Goal: Task Accomplishment & Management: Complete application form

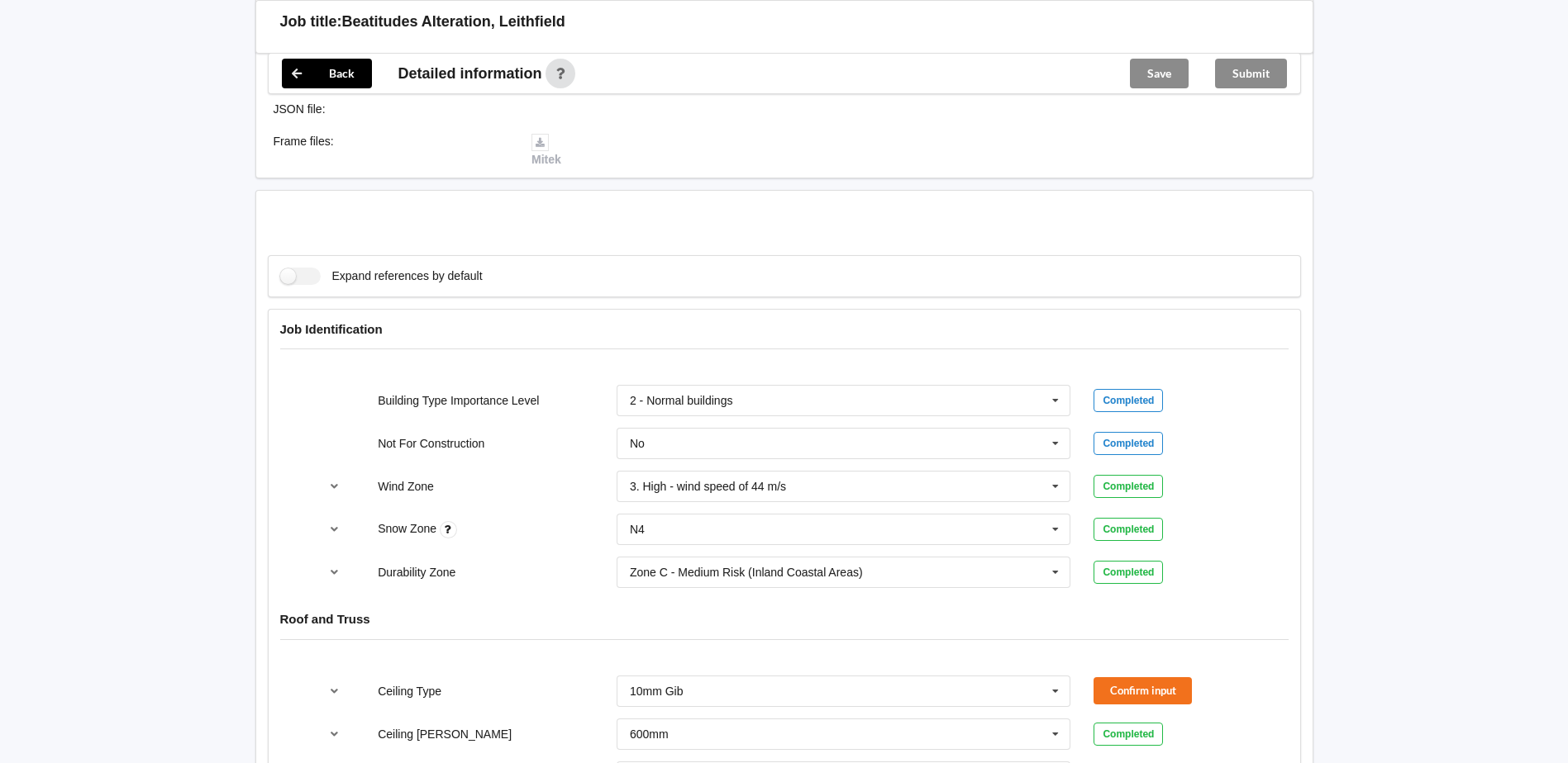
scroll to position [660, 0]
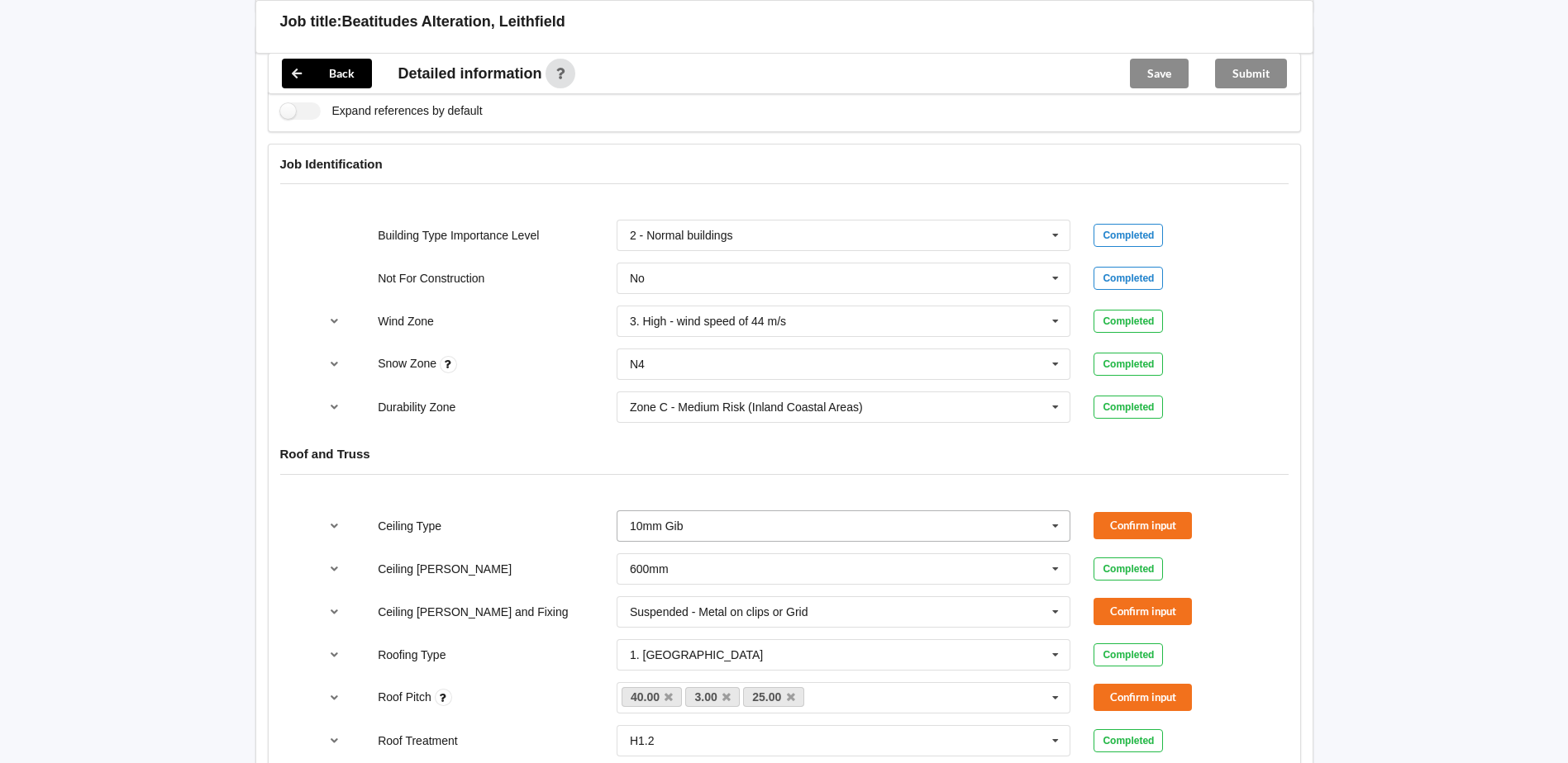
click at [1056, 516] on icon at bounding box center [1056, 526] width 25 height 31
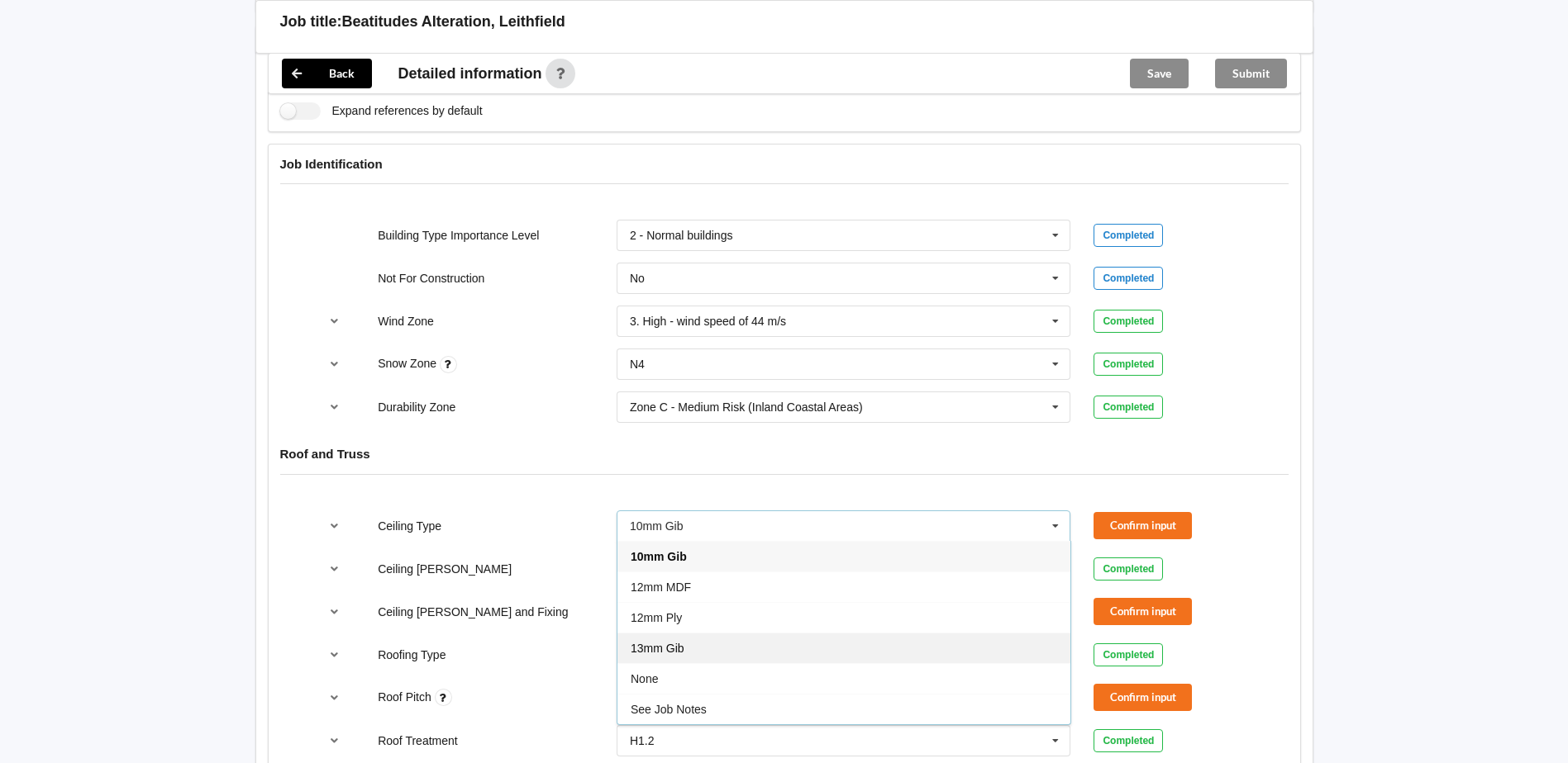
click at [721, 633] on div "13mm Gib" at bounding box center [843, 648] width 453 height 31
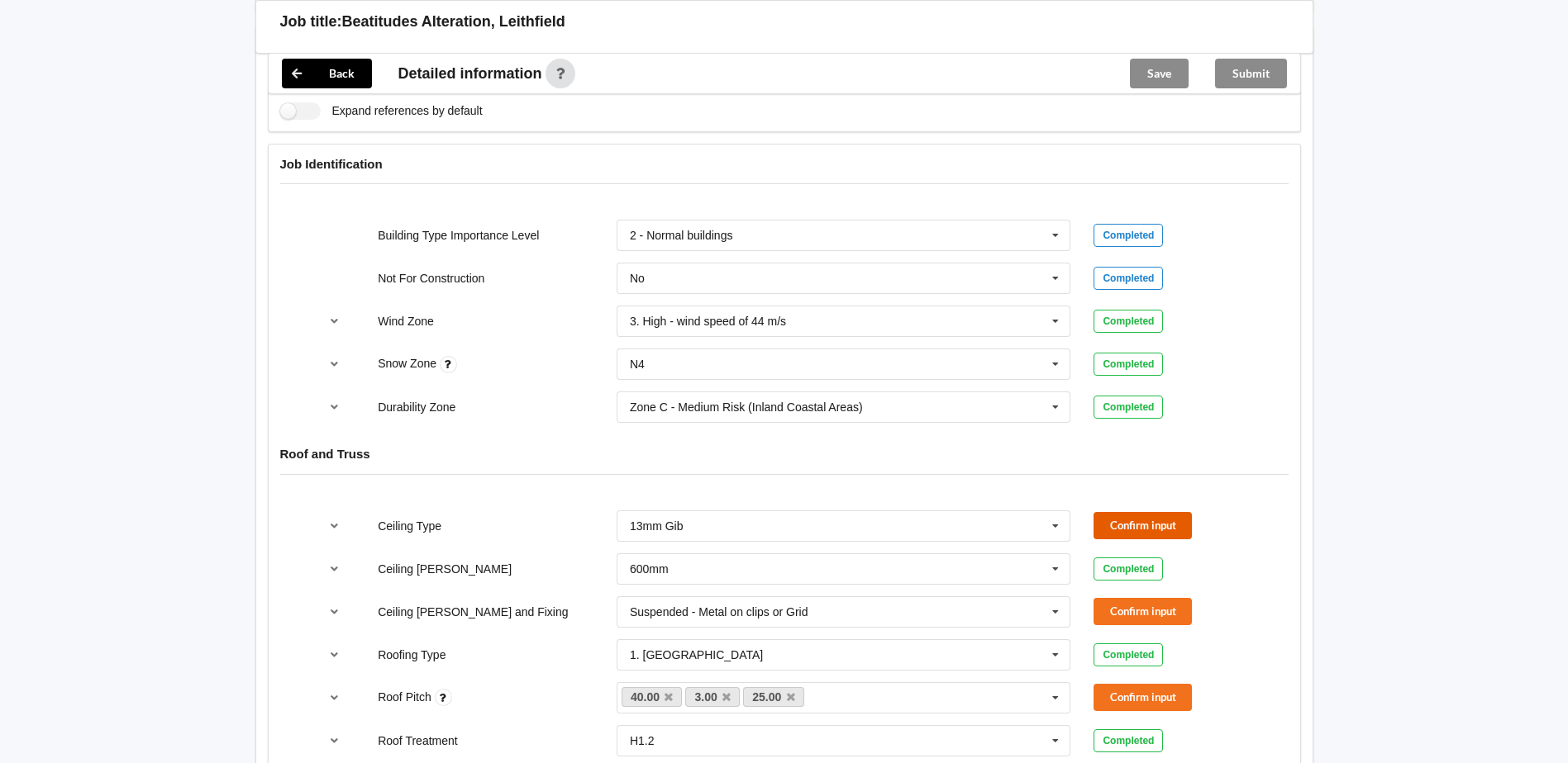
click at [1120, 512] on button "Confirm input" at bounding box center [1142, 525] width 98 height 27
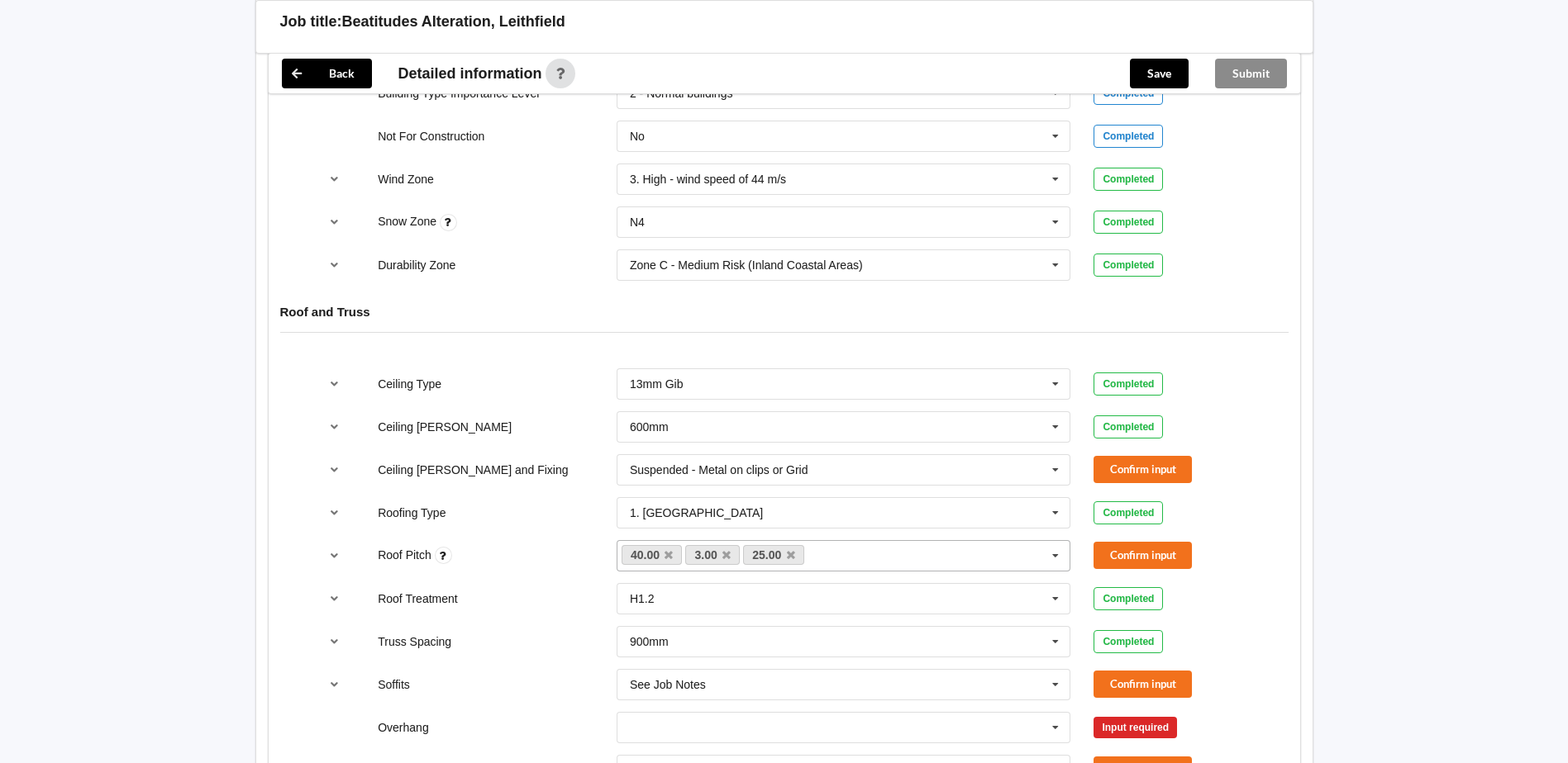
scroll to position [826, 0]
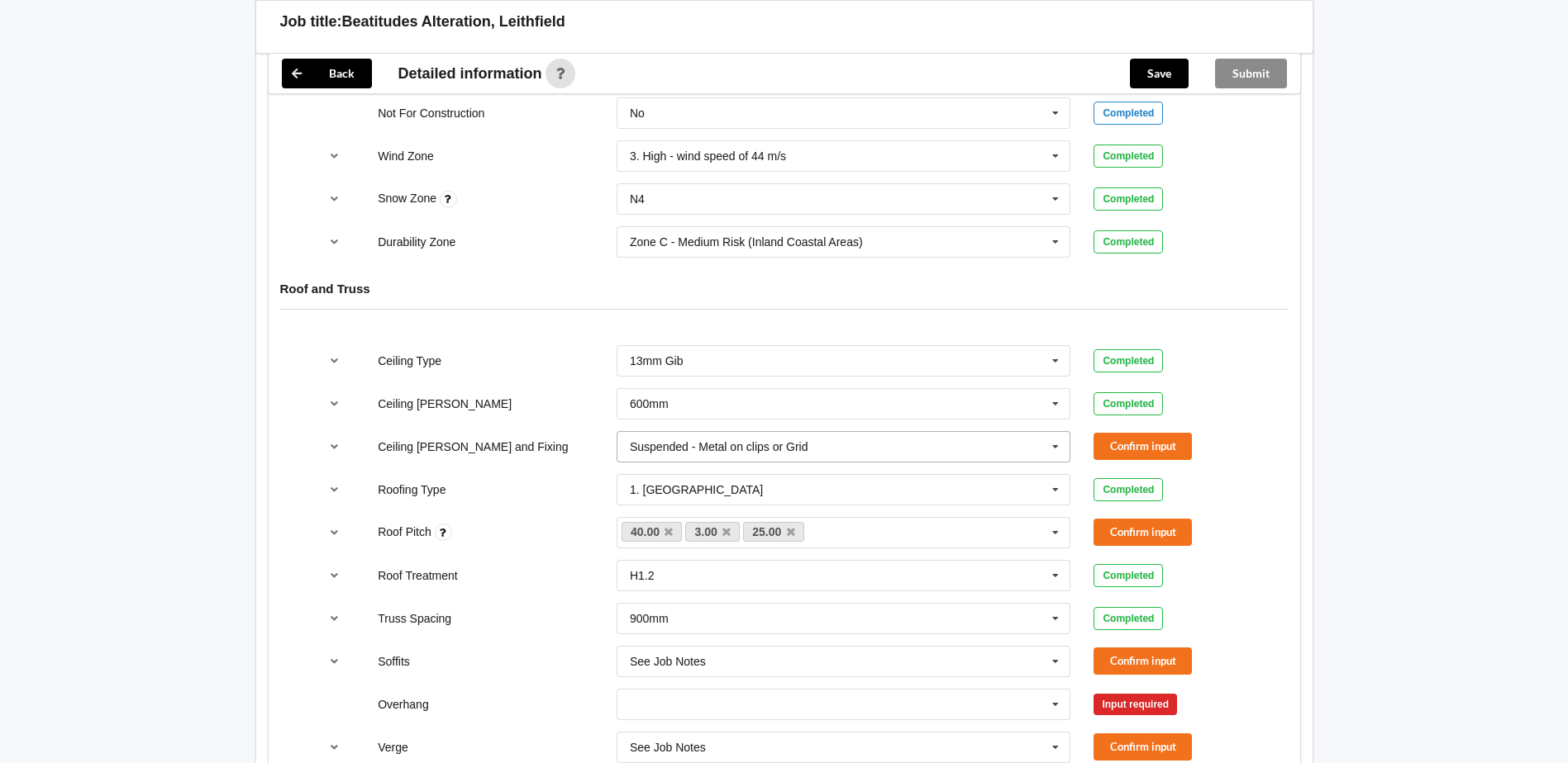
click at [1051, 432] on icon at bounding box center [1056, 447] width 25 height 31
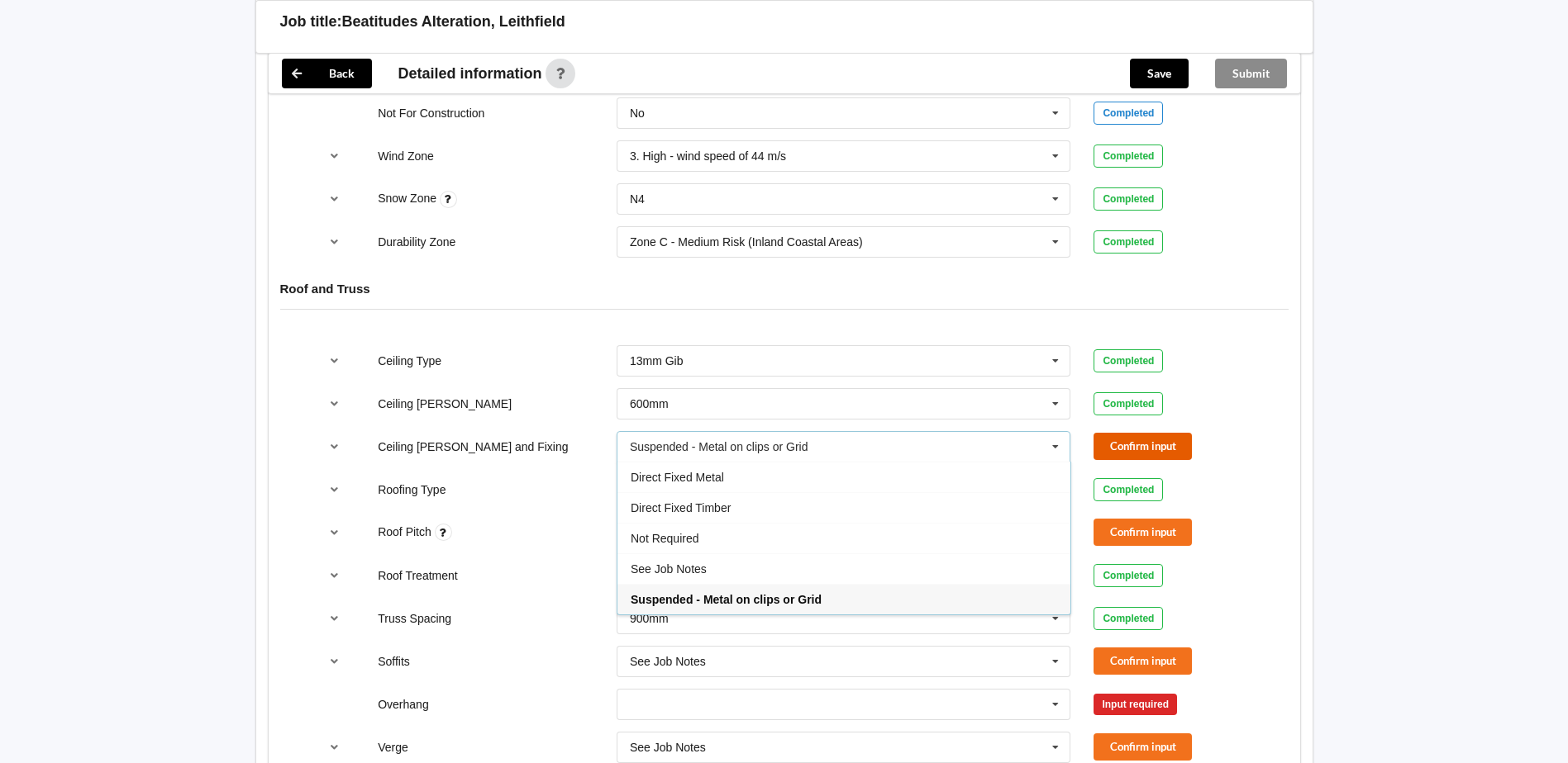
click at [1114, 433] on button "Confirm input" at bounding box center [1142, 446] width 98 height 27
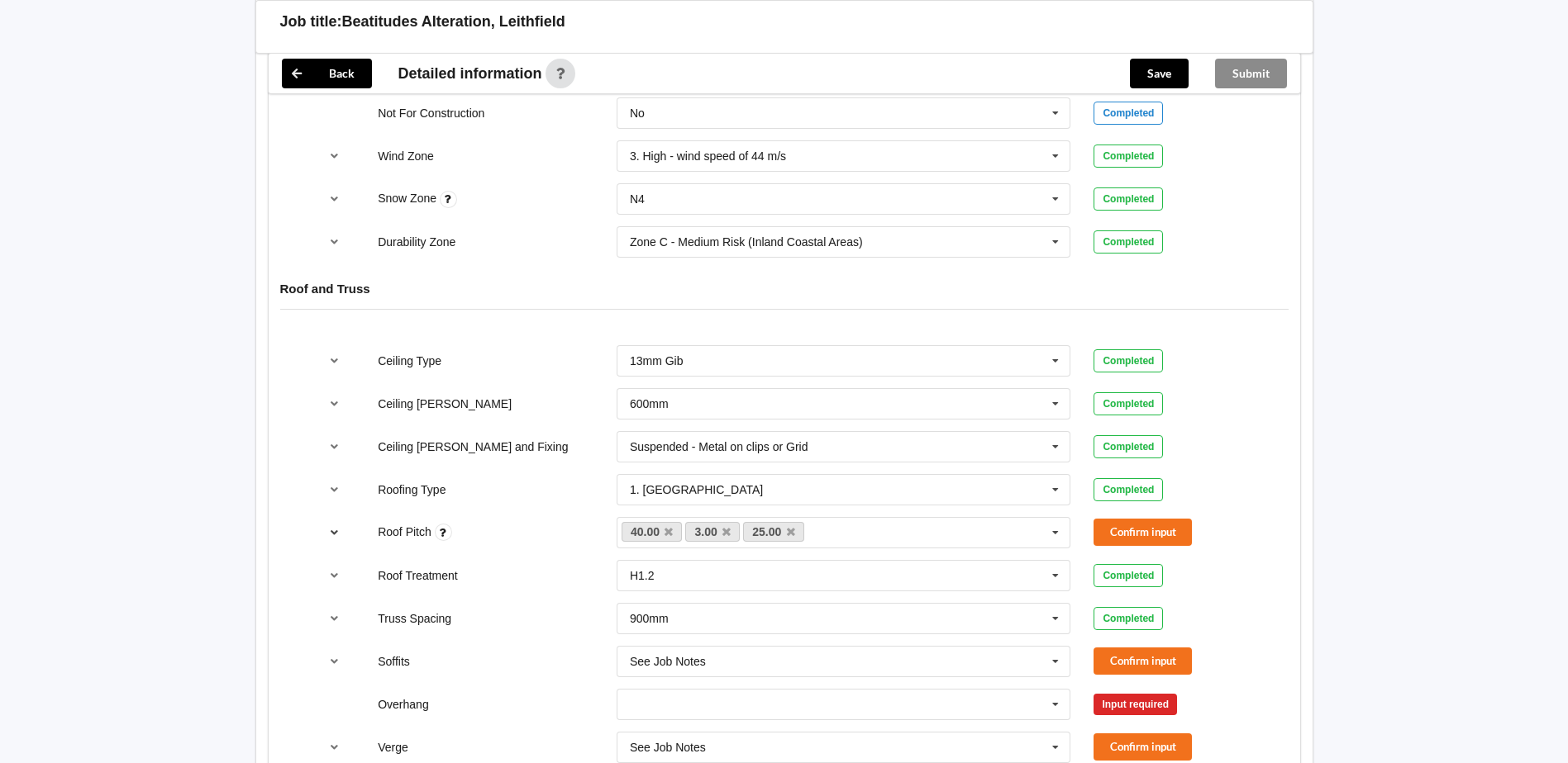
click at [334, 527] on icon "reference-toggle" at bounding box center [335, 532] width 14 height 10
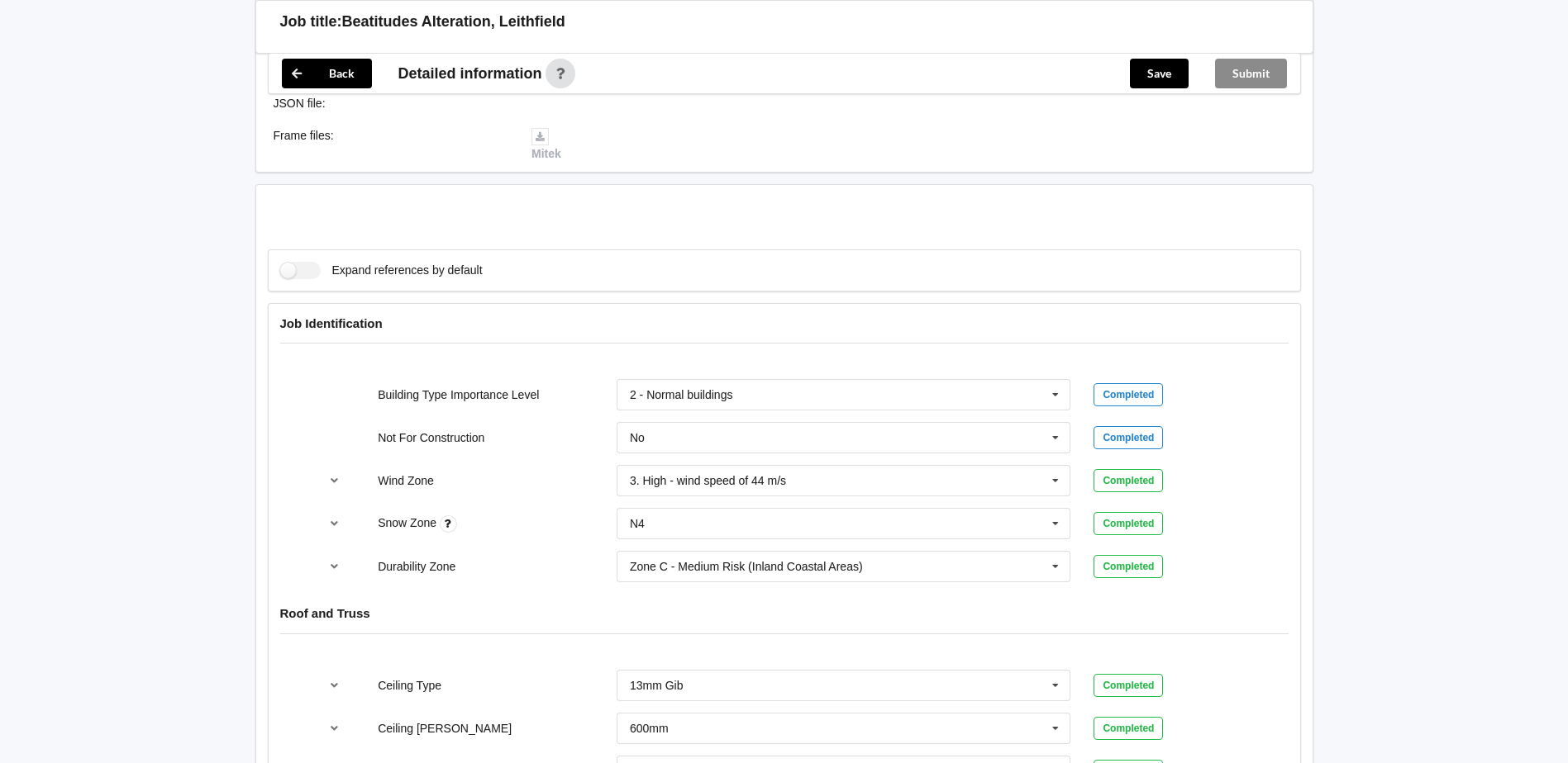
scroll to position [909, 0]
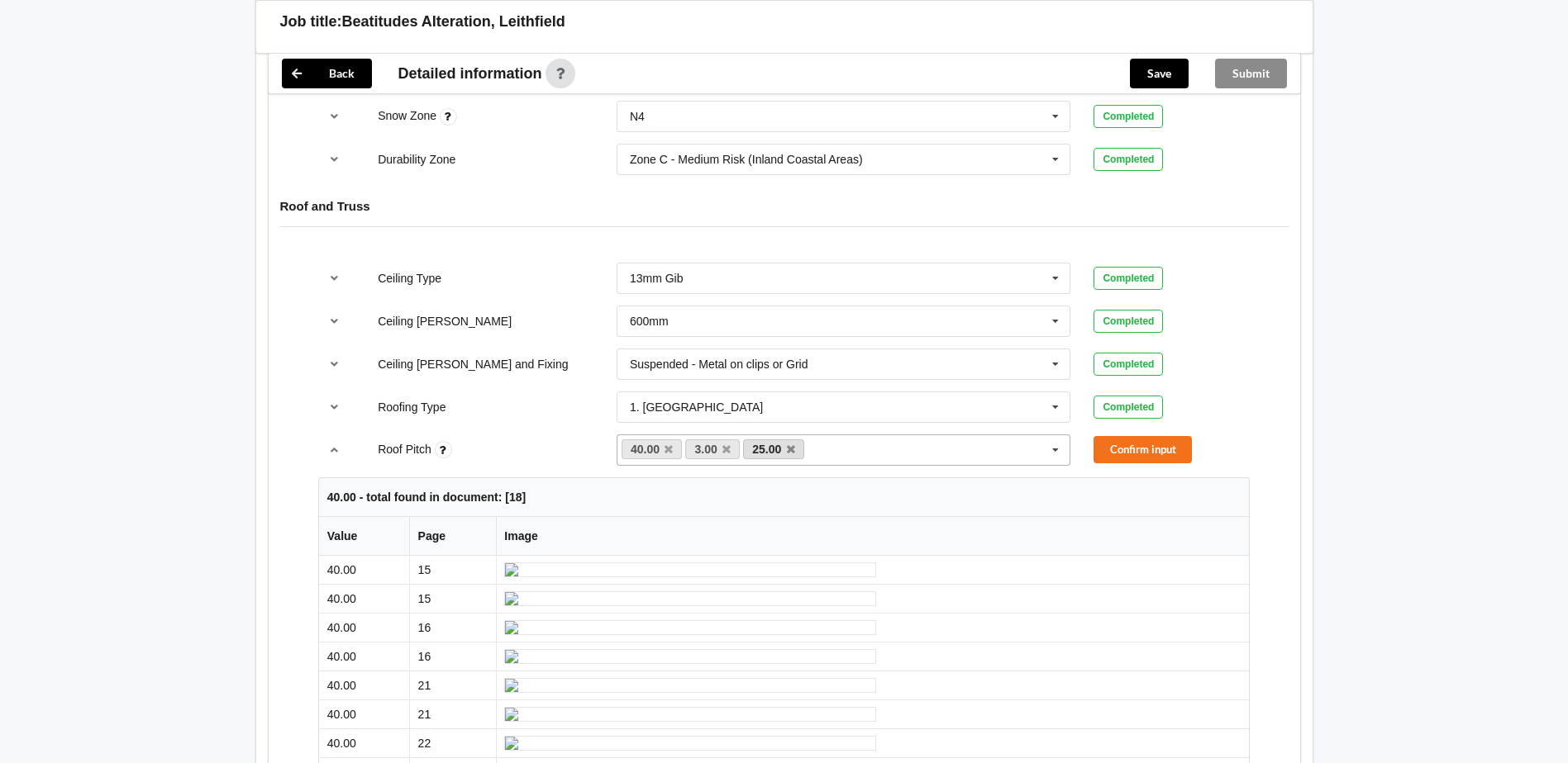
click at [793, 439] on link "25.00" at bounding box center [773, 449] width 61 height 20
click at [793, 444] on icon at bounding box center [790, 450] width 8 height 11
click at [1115, 436] on button "Confirm input" at bounding box center [1142, 450] width 98 height 27
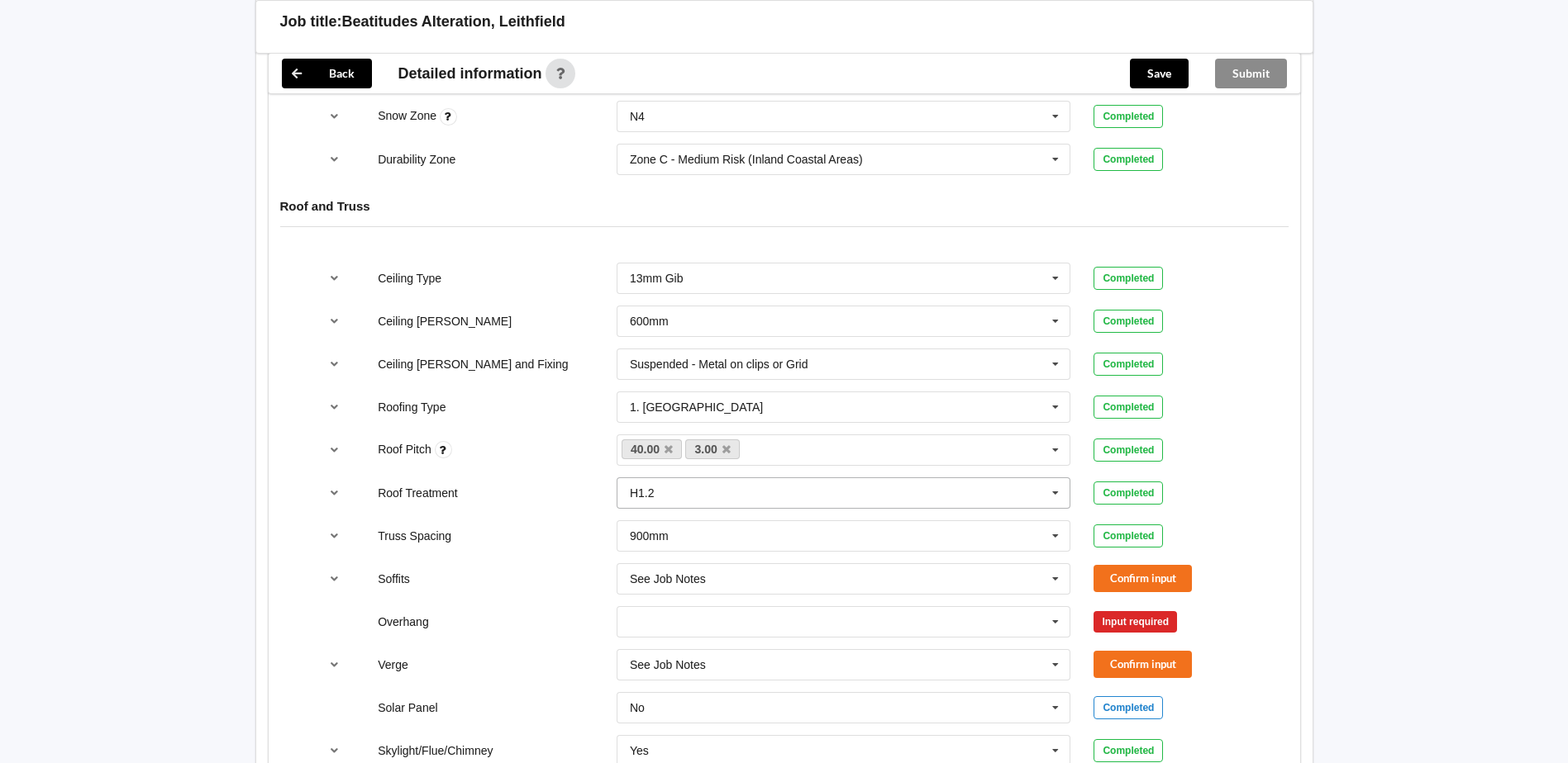
scroll to position [992, 0]
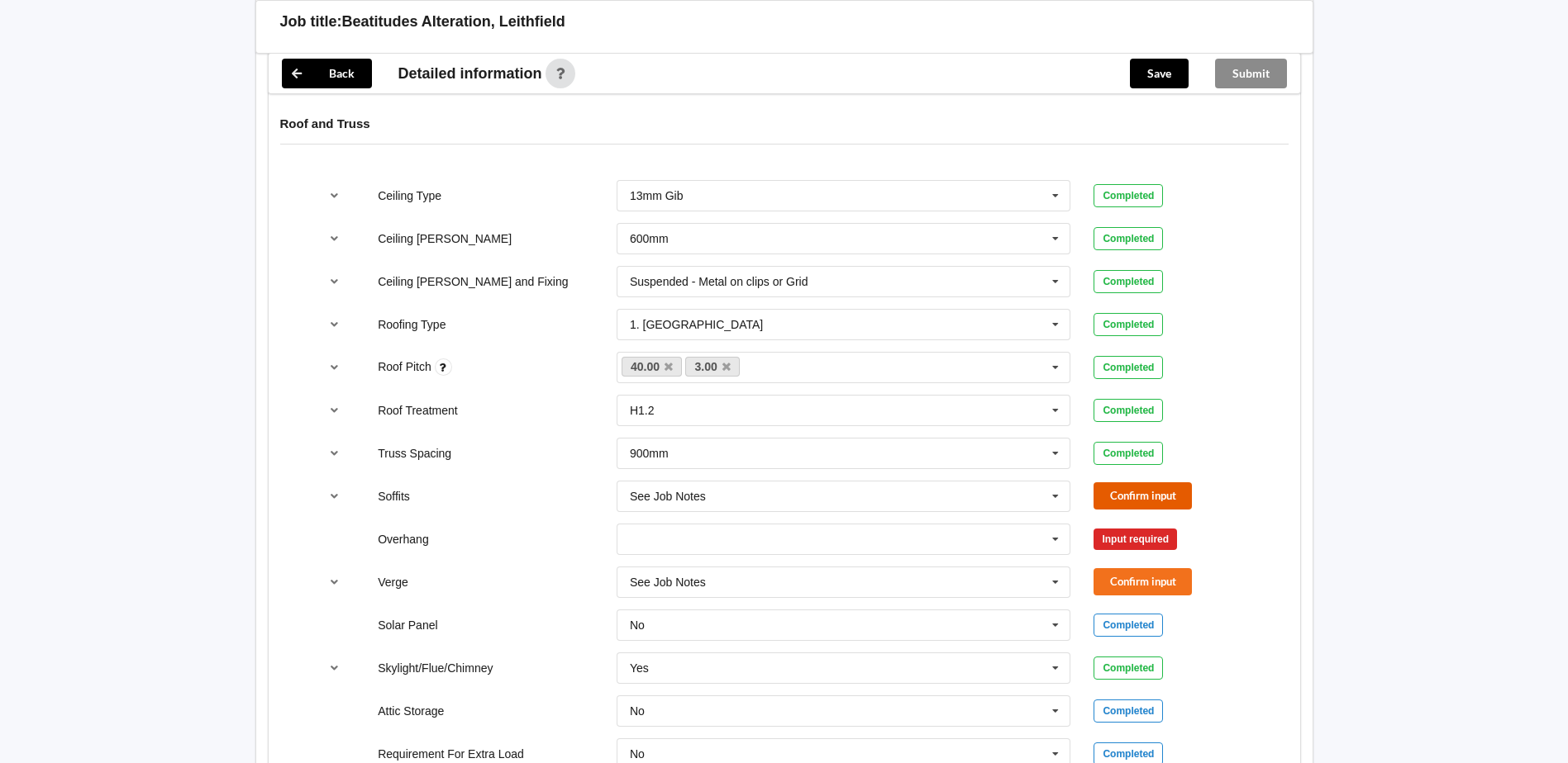
click at [1138, 482] on button "Confirm input" at bounding box center [1142, 496] width 98 height 27
click at [1059, 532] on icon at bounding box center [1056, 540] width 25 height 31
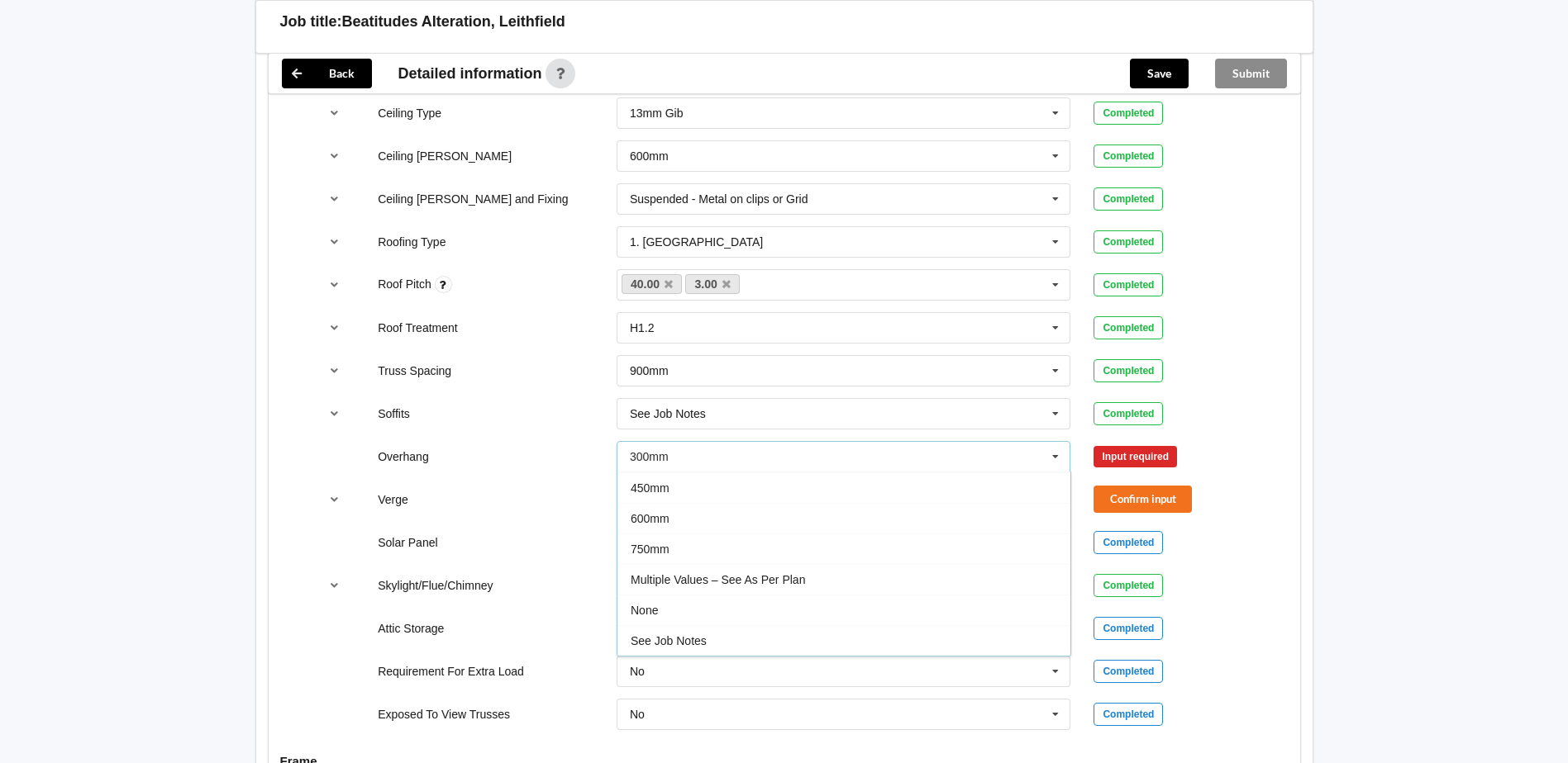
click at [742, 631] on div "See Job Notes" at bounding box center [843, 641] width 453 height 31
click at [1167, 443] on button "Confirm input" at bounding box center [1142, 456] width 98 height 27
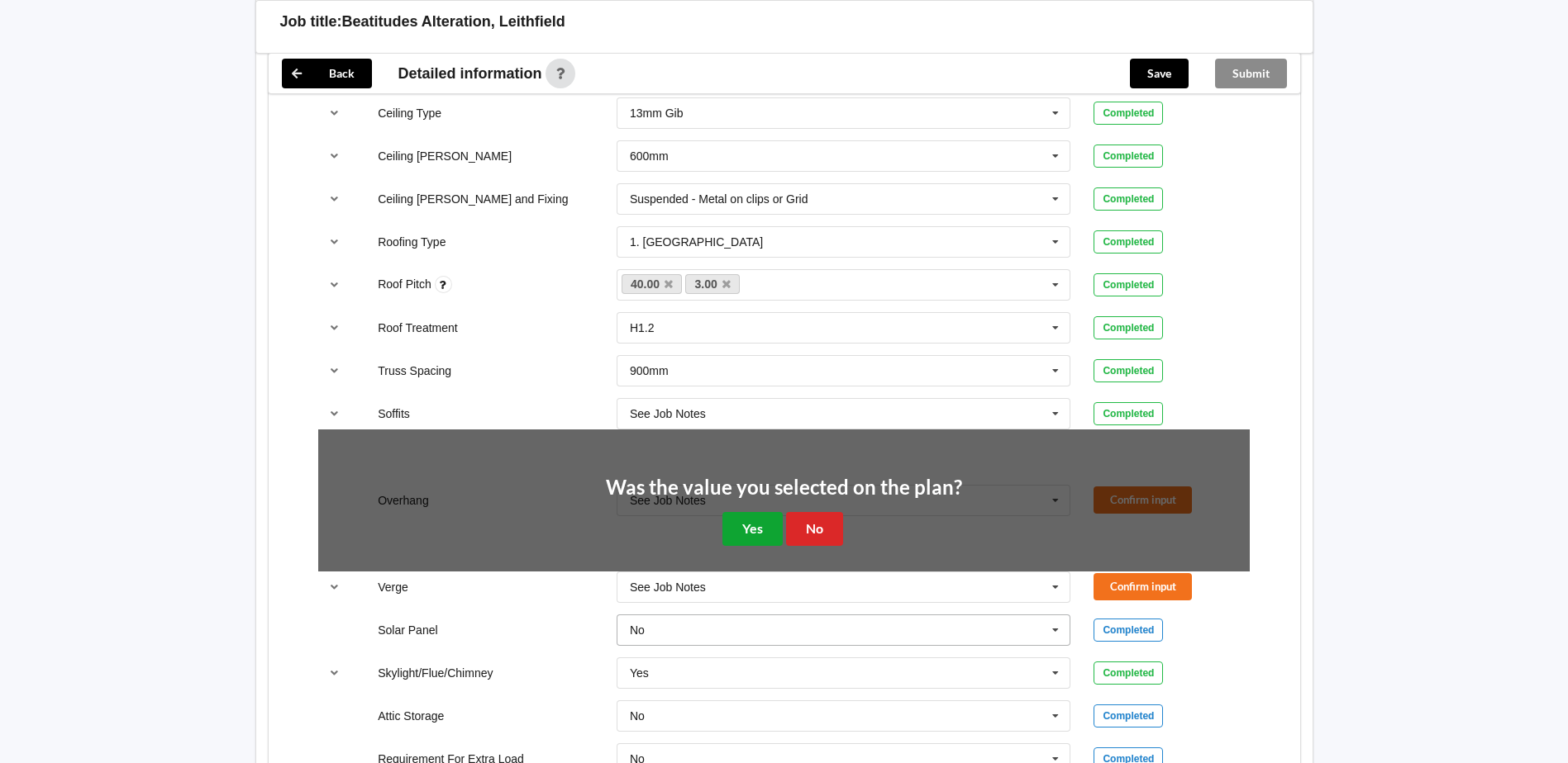
click at [772, 516] on button "Yes" at bounding box center [752, 529] width 60 height 34
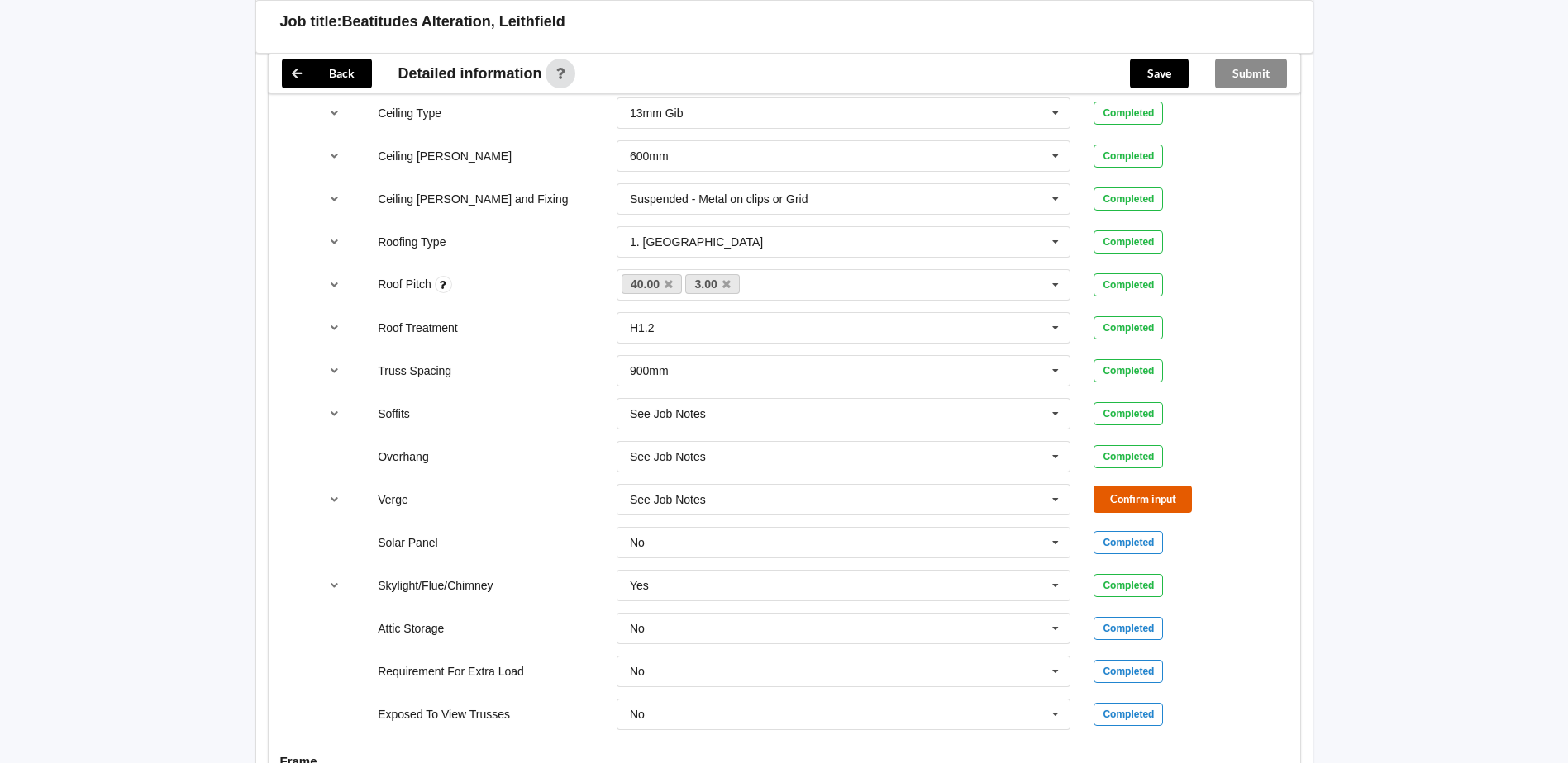
click at [1158, 486] on button "Confirm input" at bounding box center [1142, 499] width 98 height 27
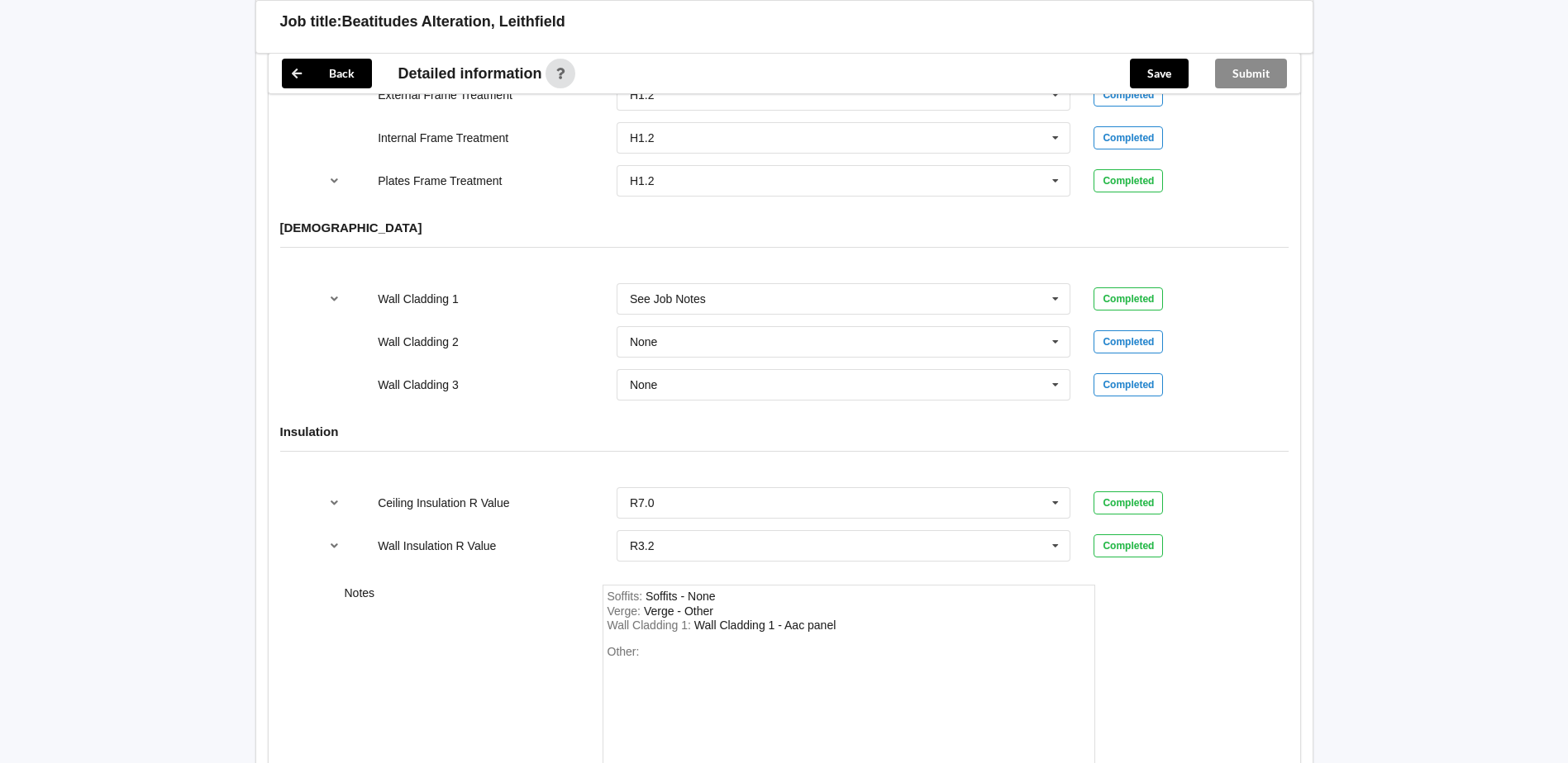
scroll to position [2088, 0]
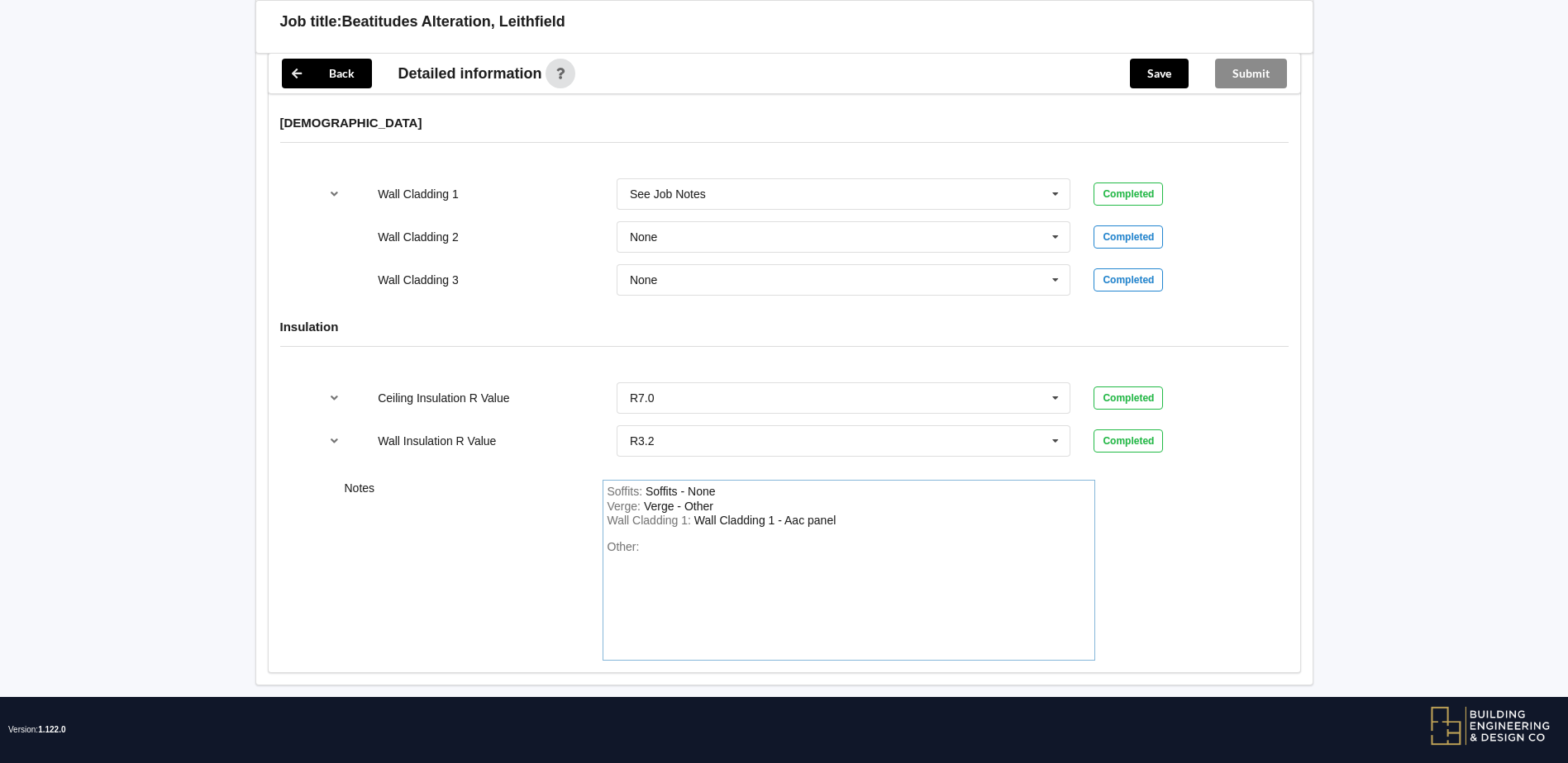
click at [701, 540] on div "Other:" at bounding box center [849, 597] width 482 height 116
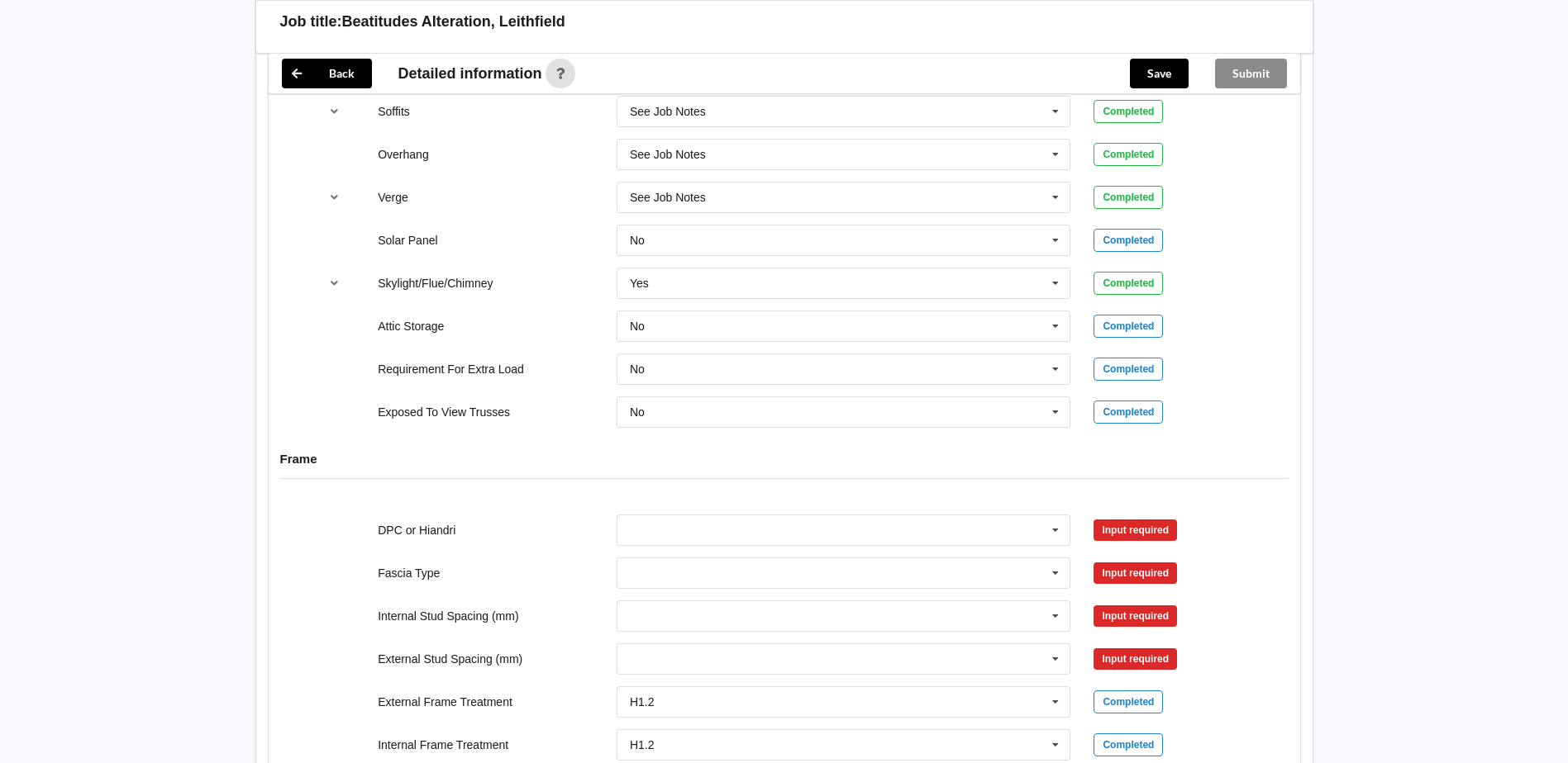
scroll to position [1427, 0]
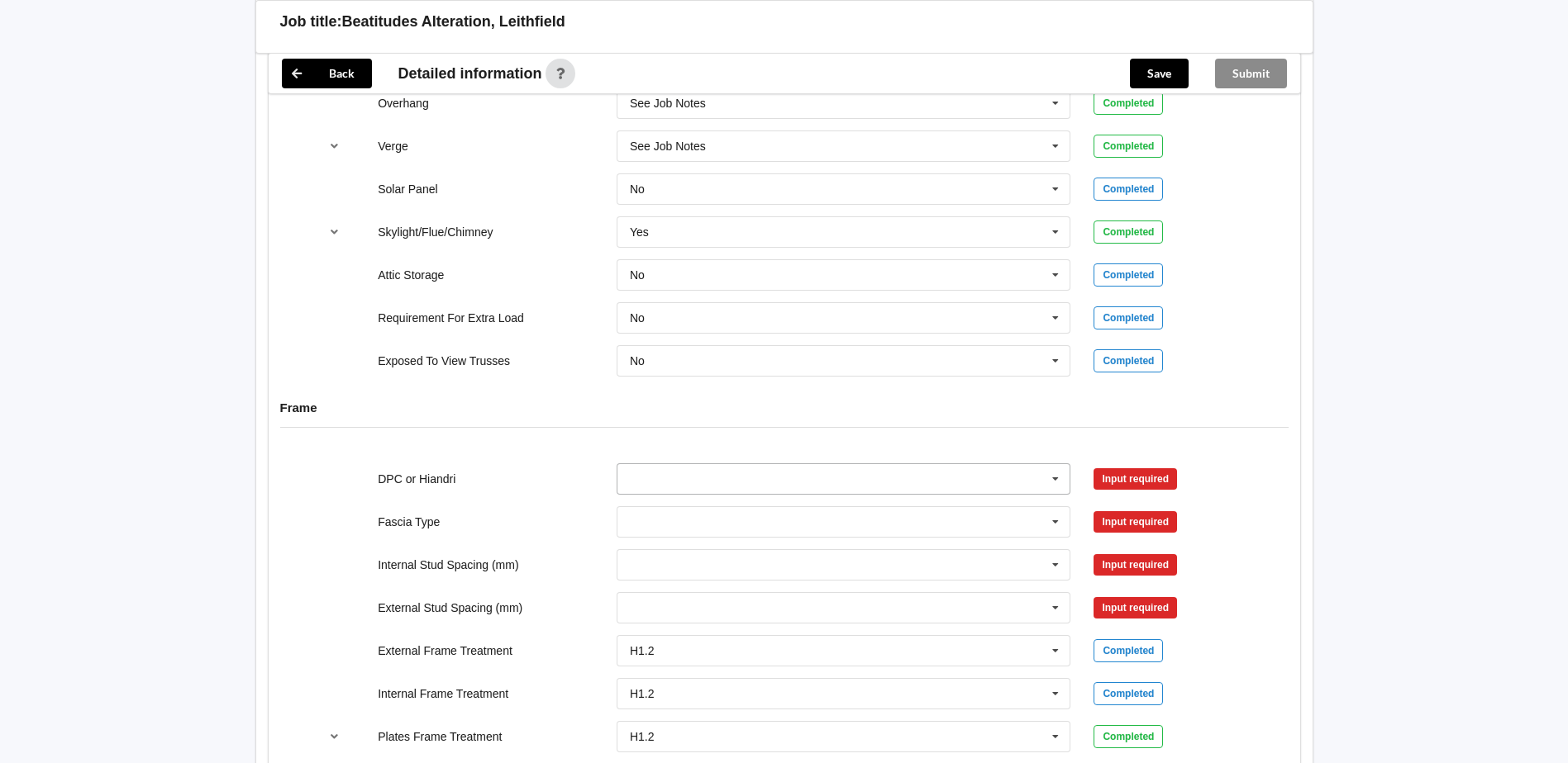
click at [1041, 464] on input "text" at bounding box center [844, 479] width 453 height 30
click at [744, 496] on div "DPC Fitted" at bounding box center [843, 509] width 453 height 31
click at [1126, 476] on button "Confirm input" at bounding box center [1142, 479] width 98 height 27
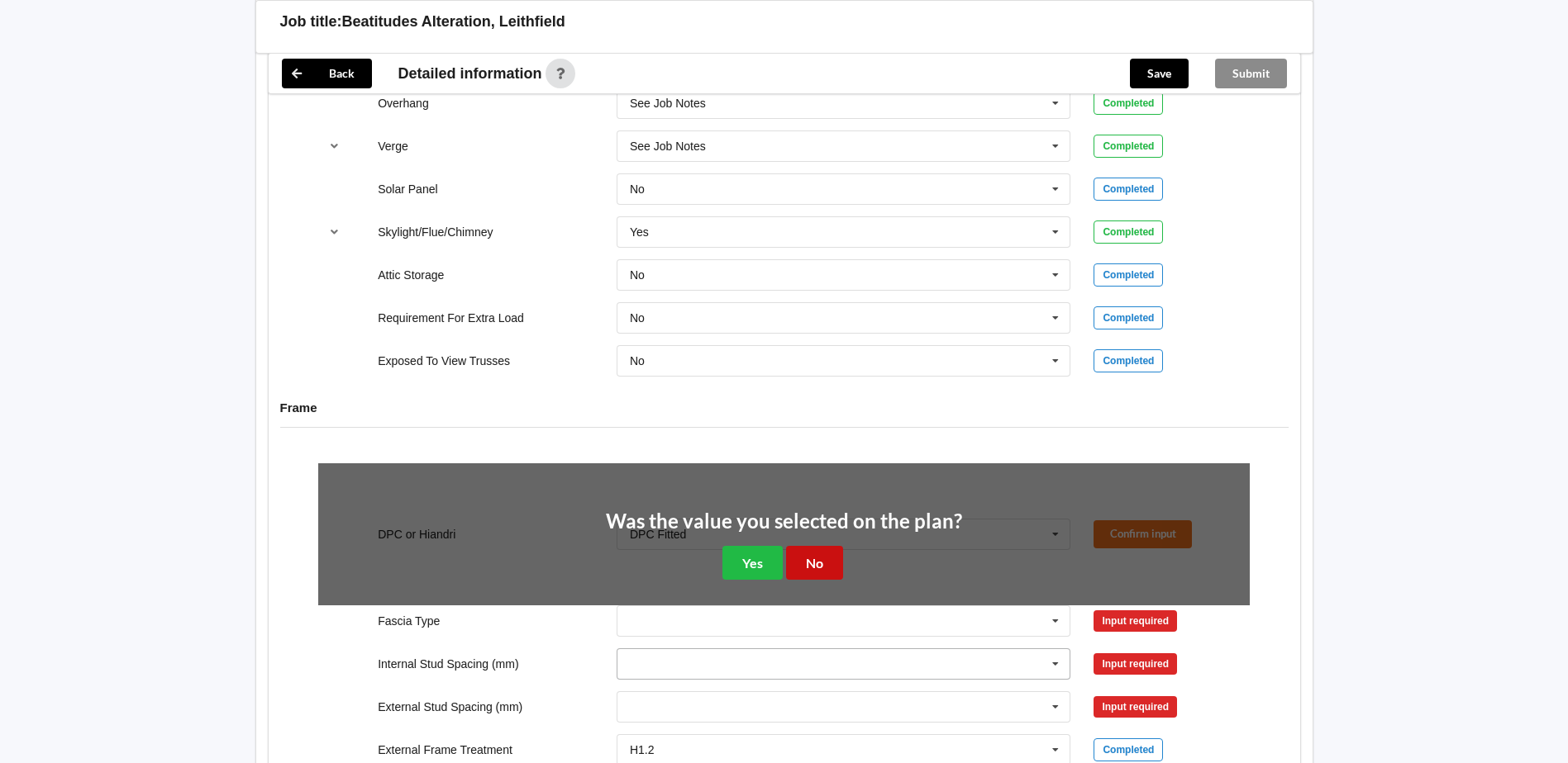
click at [820, 546] on button "No" at bounding box center [814, 563] width 57 height 34
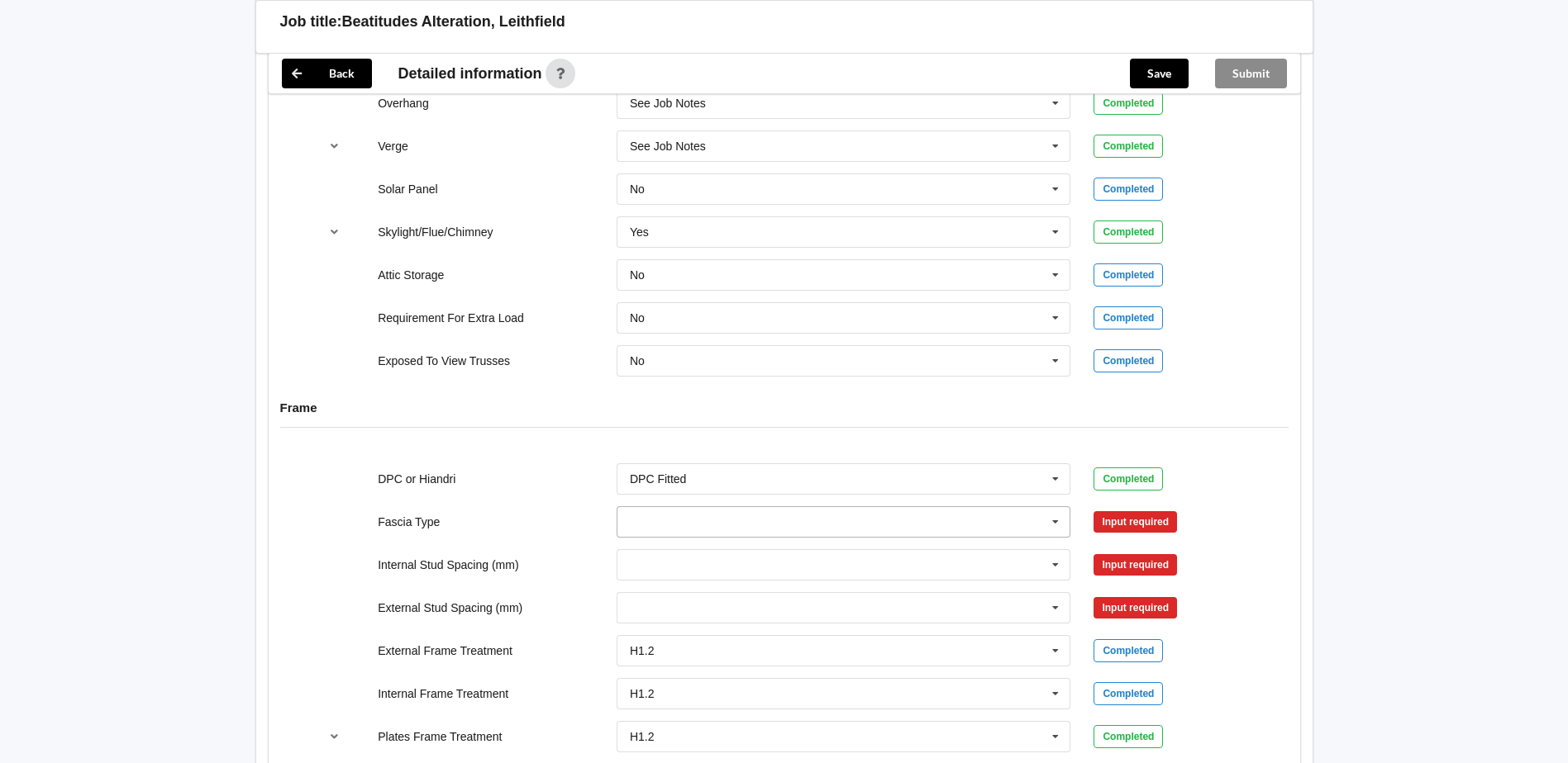
click at [699, 507] on input "text" at bounding box center [844, 522] width 453 height 30
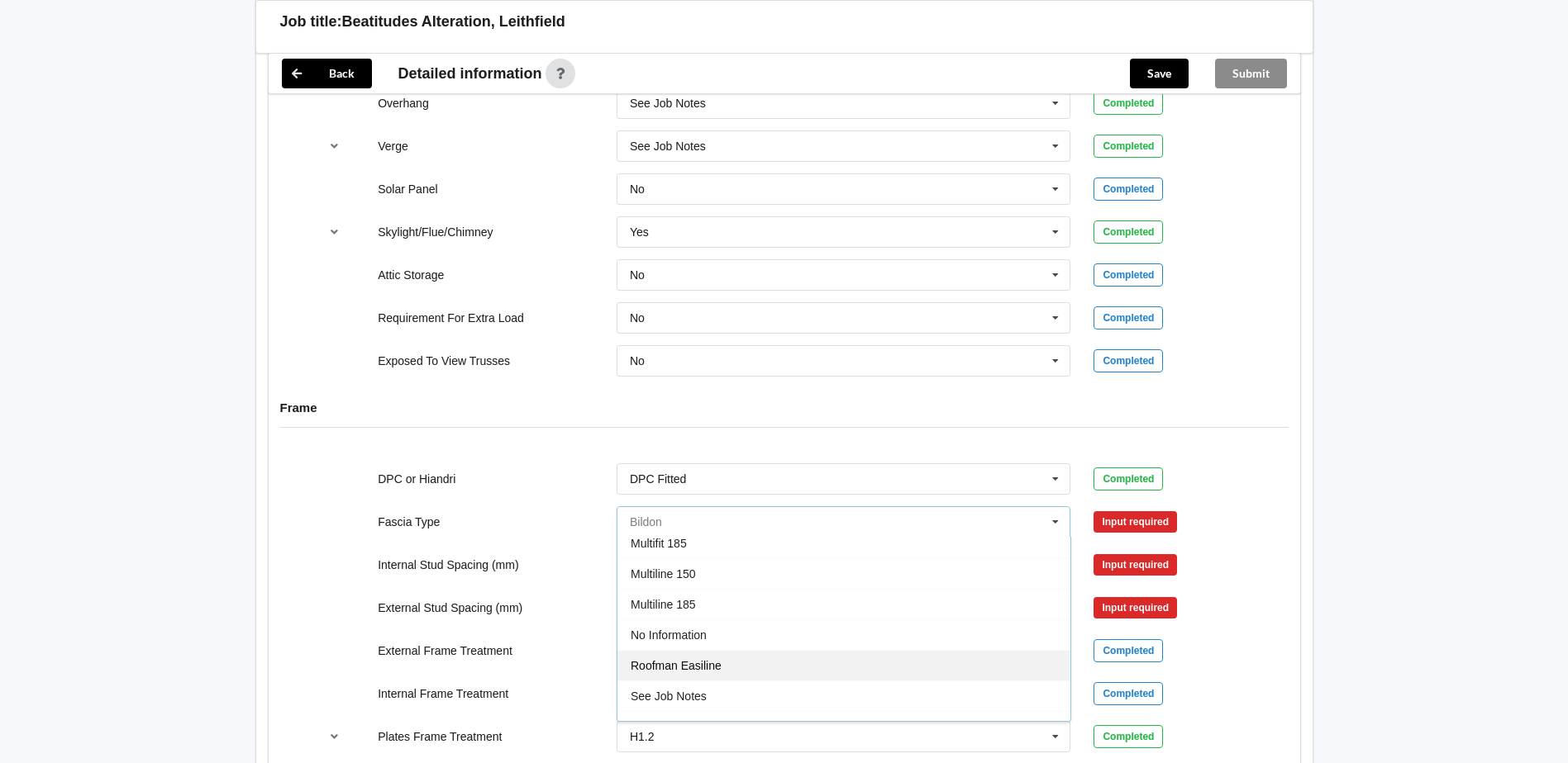
scroll to position [496, 0]
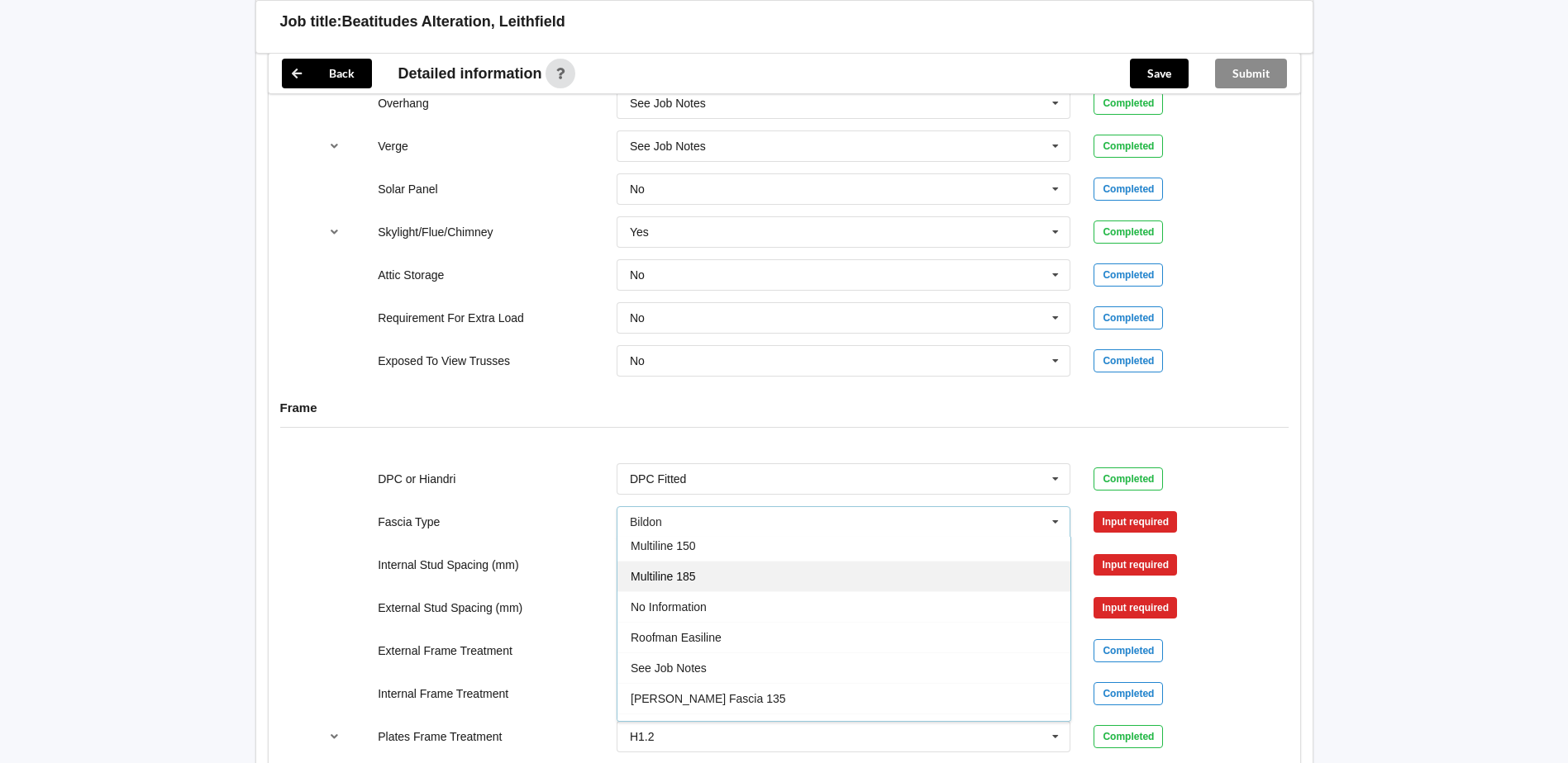
drag, startPoint x: 740, startPoint y: 559, endPoint x: 829, endPoint y: 534, distance: 92.4
click at [742, 561] on div "Multiline 185" at bounding box center [843, 576] width 453 height 31
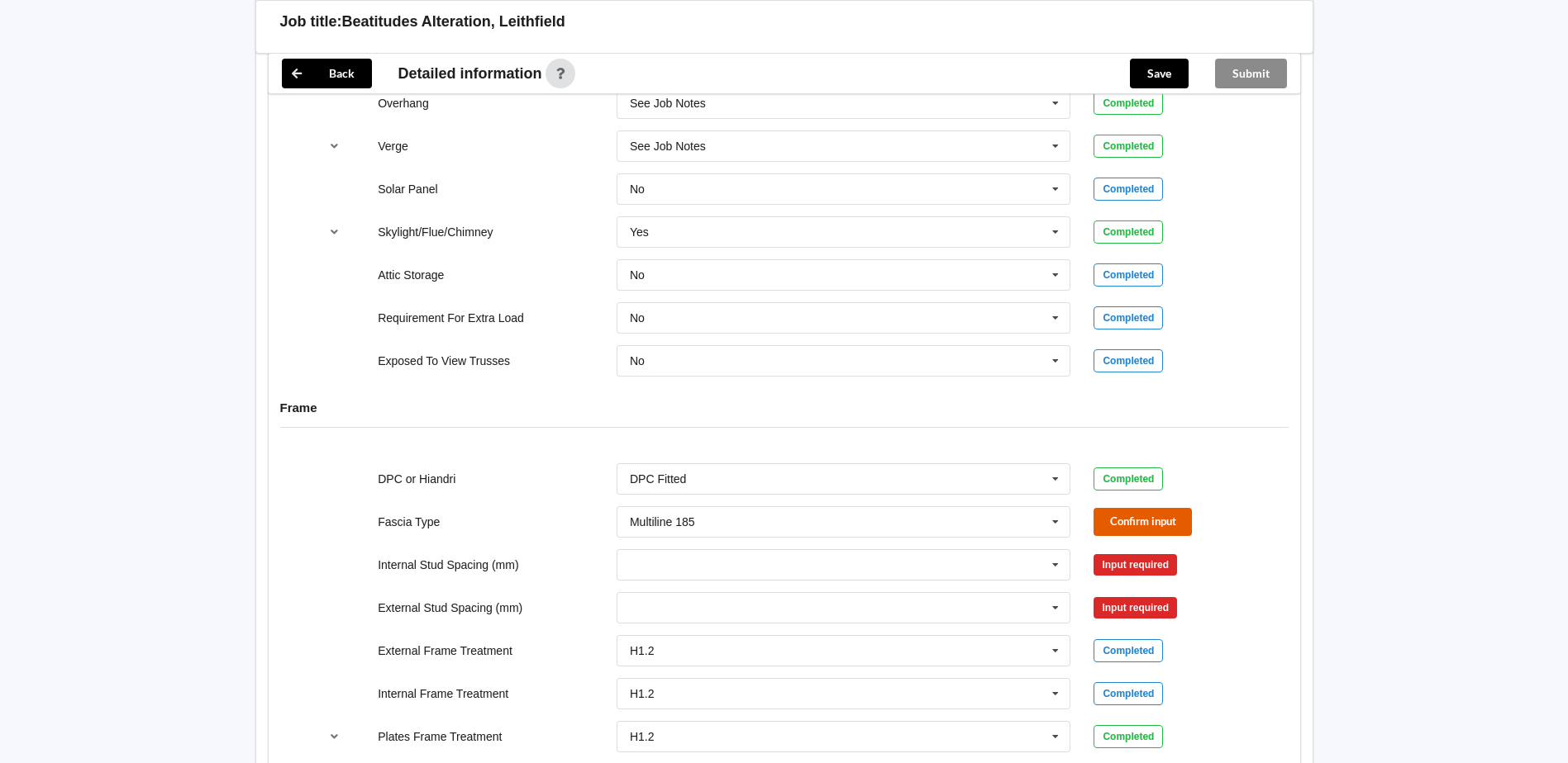
click at [1165, 508] on button "Confirm input" at bounding box center [1142, 522] width 98 height 27
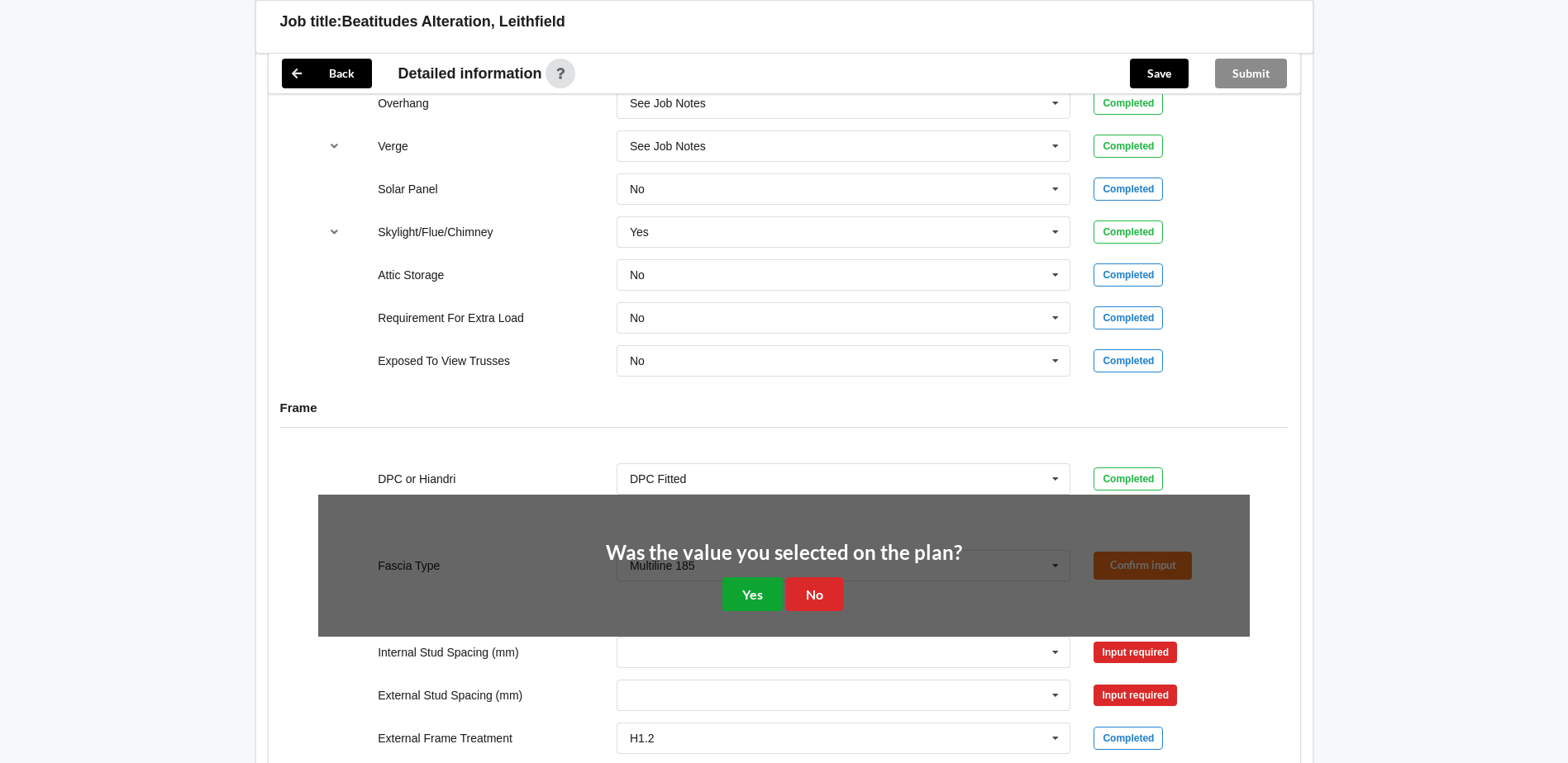
click at [760, 578] on button "Yes" at bounding box center [752, 595] width 60 height 34
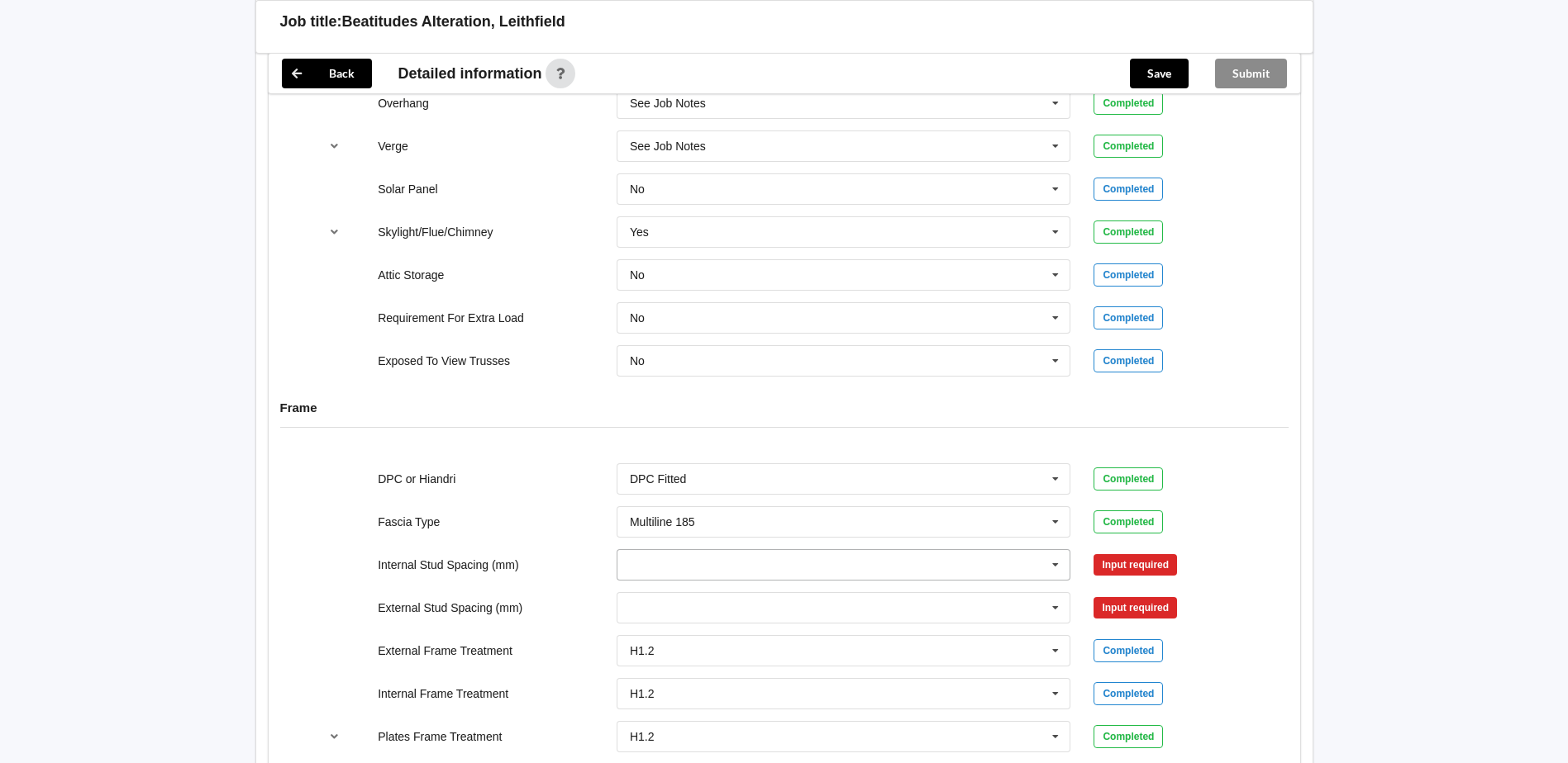
click at [775, 550] on input "text" at bounding box center [844, 564] width 453 height 30
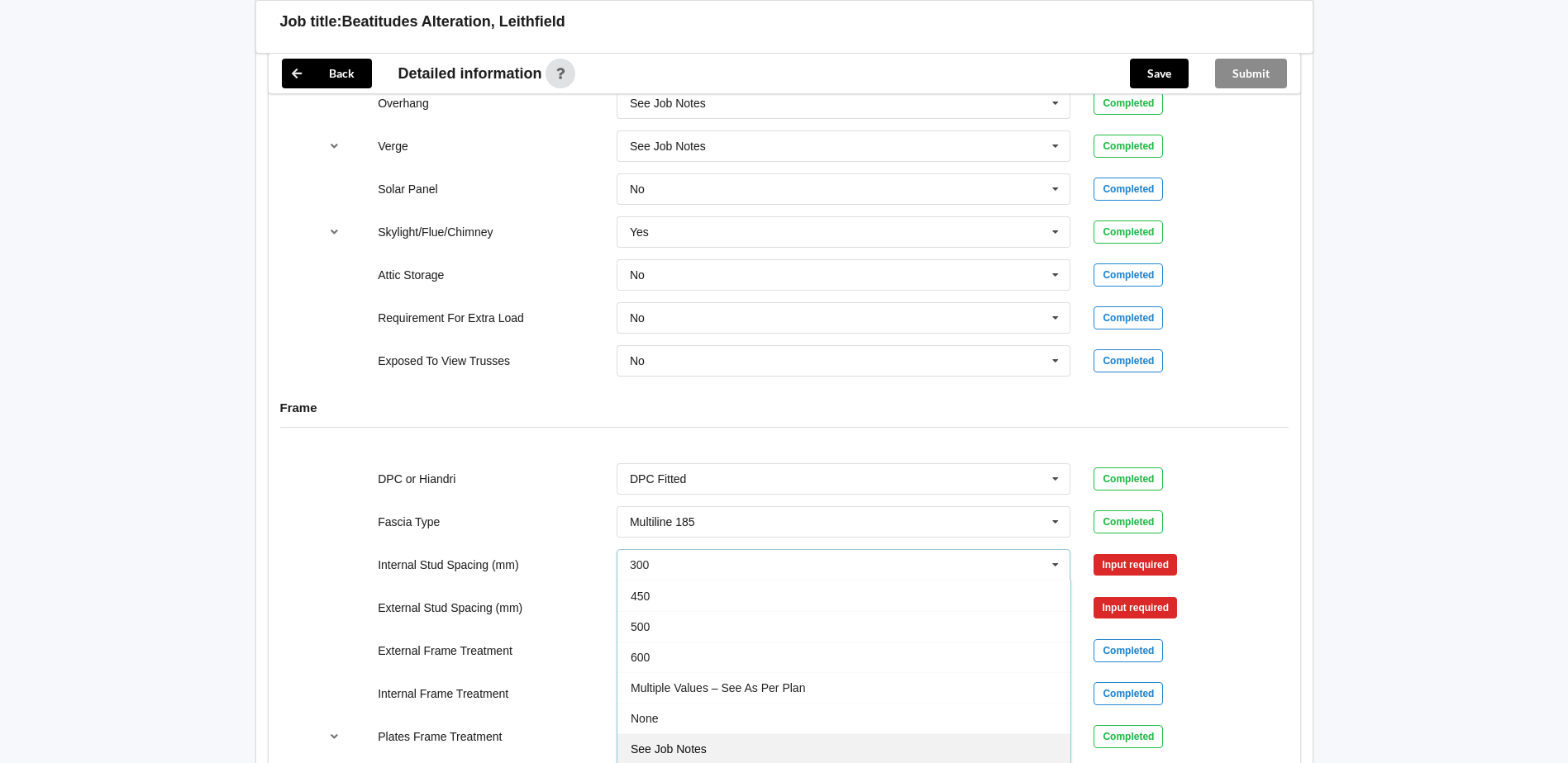
click at [684, 742] on span "See Job Notes" at bounding box center [669, 749] width 76 height 13
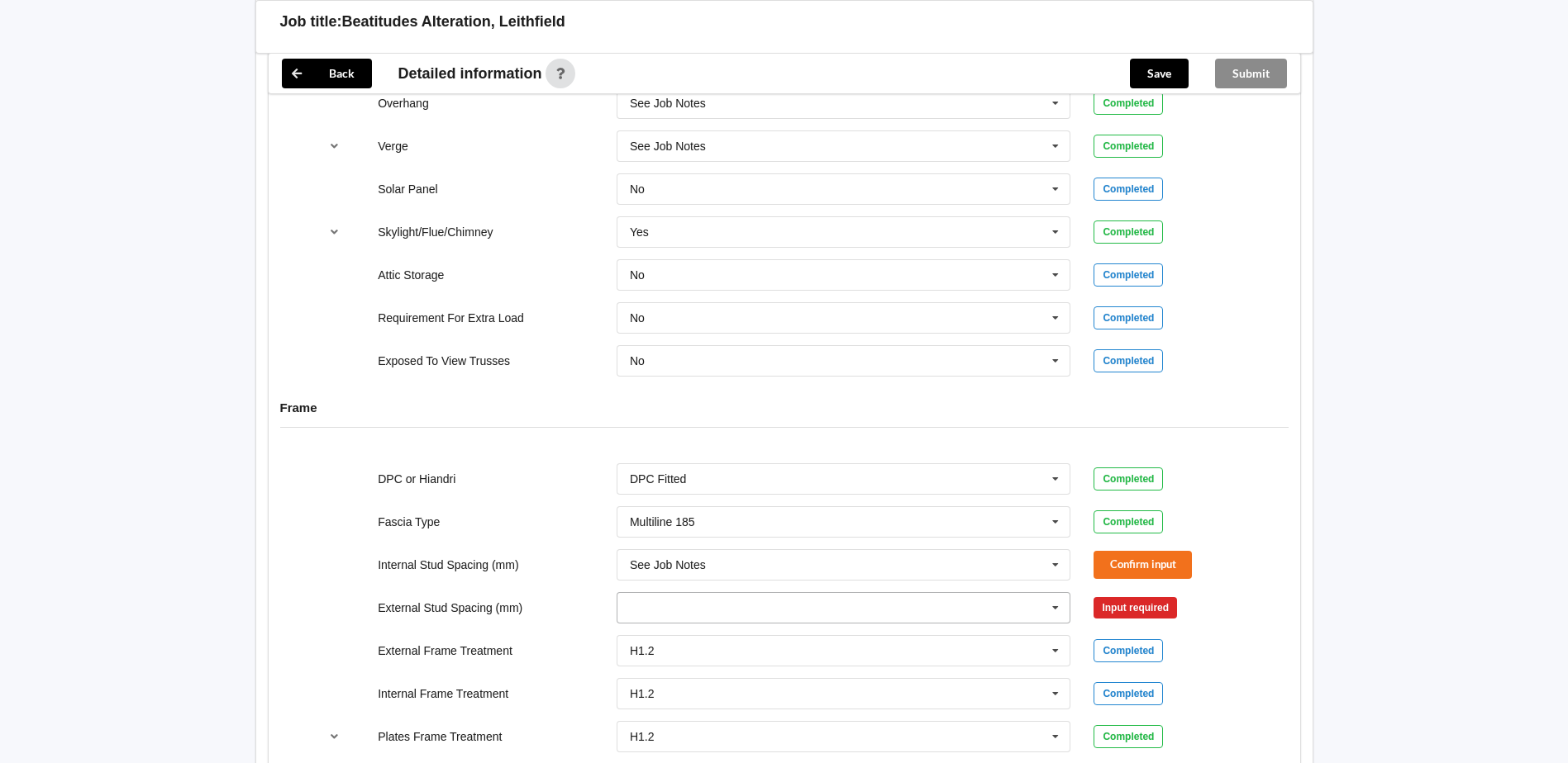
click at [883, 593] on input "text" at bounding box center [844, 607] width 453 height 30
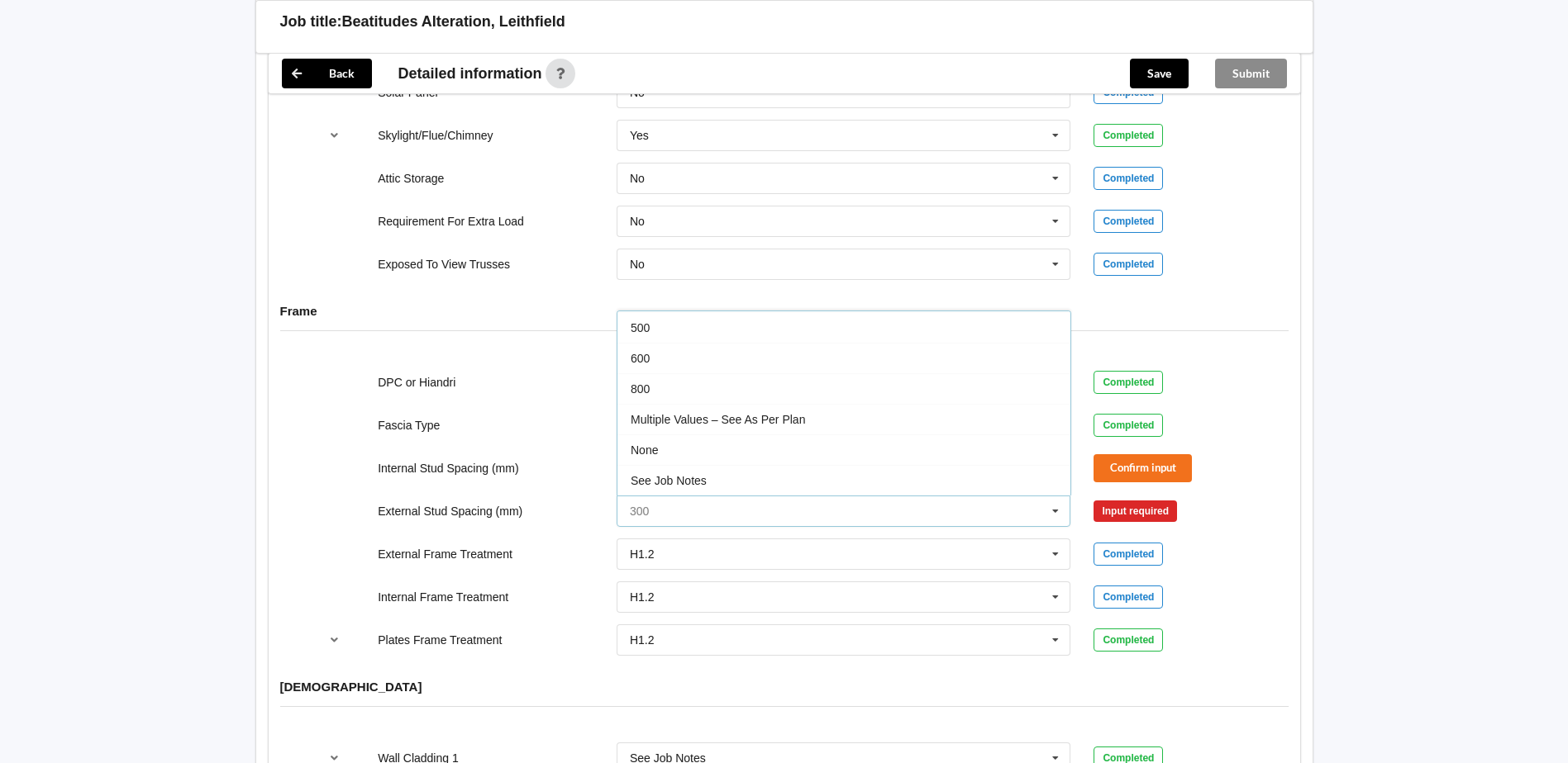
scroll to position [1758, 0]
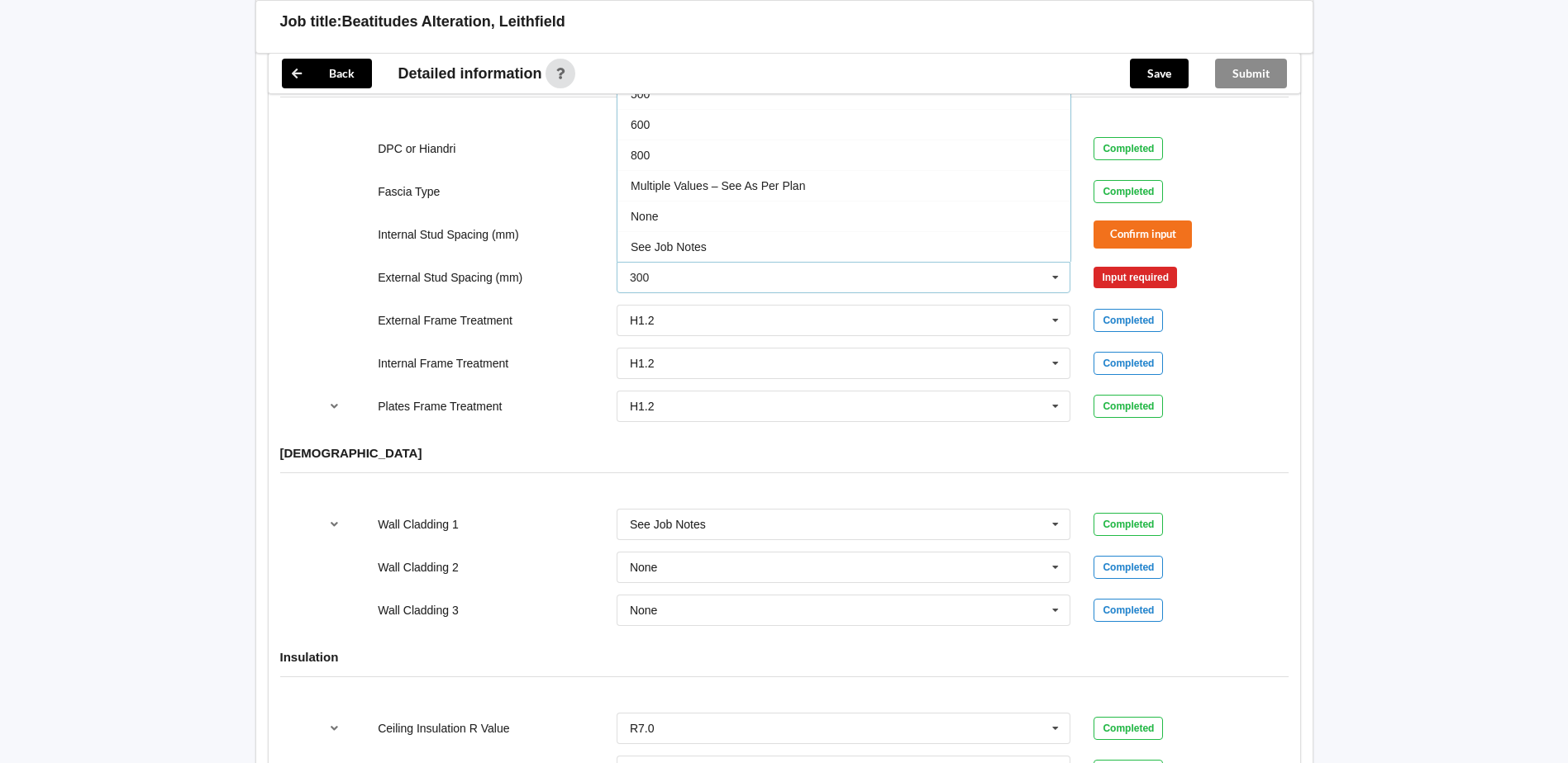
drag, startPoint x: 722, startPoint y: 226, endPoint x: 807, endPoint y: 249, distance: 88.1
click at [727, 244] on div "See Job Notes" at bounding box center [843, 247] width 453 height 31
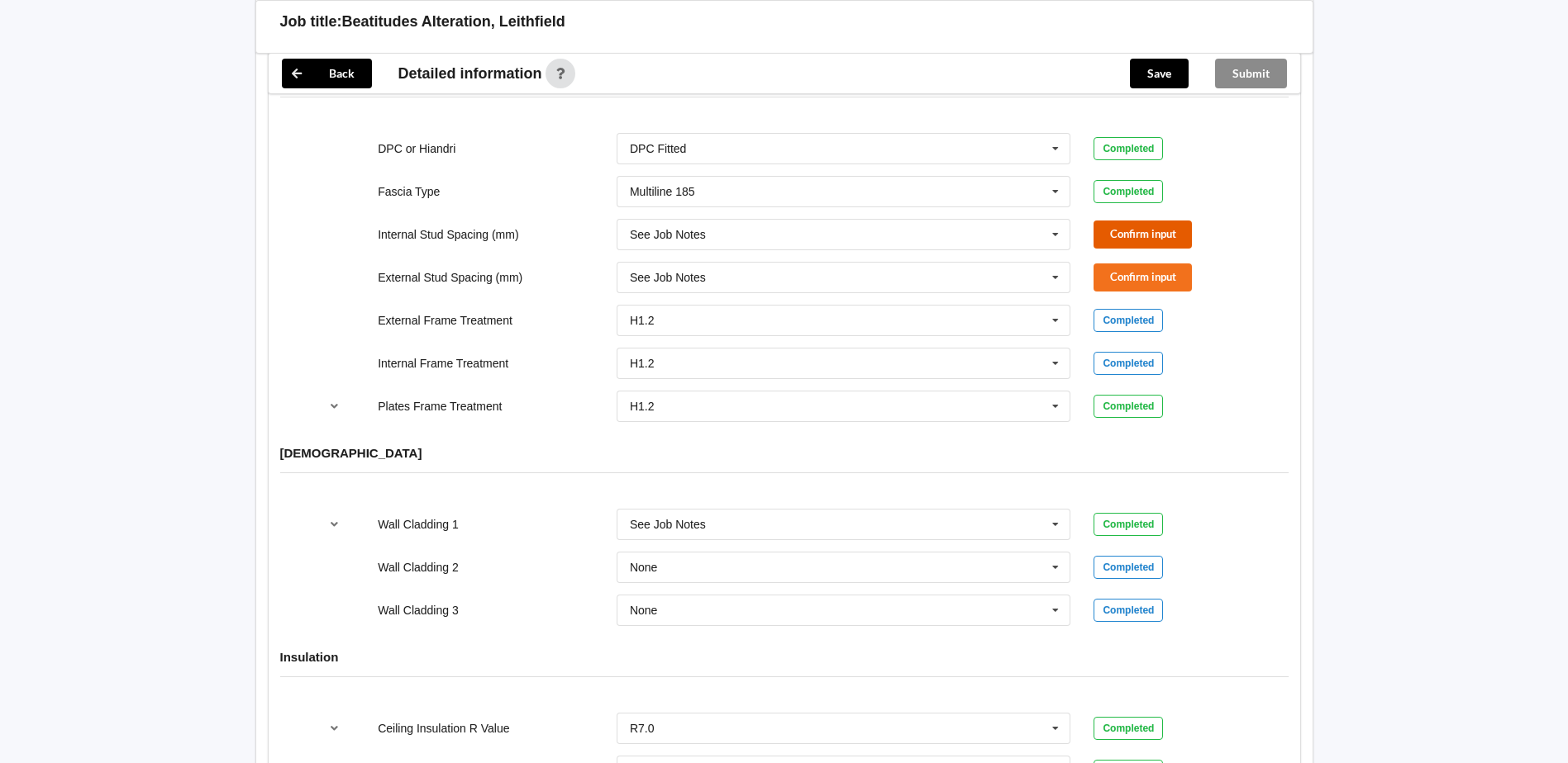
click at [1137, 220] on button "Confirm input" at bounding box center [1142, 234] width 98 height 27
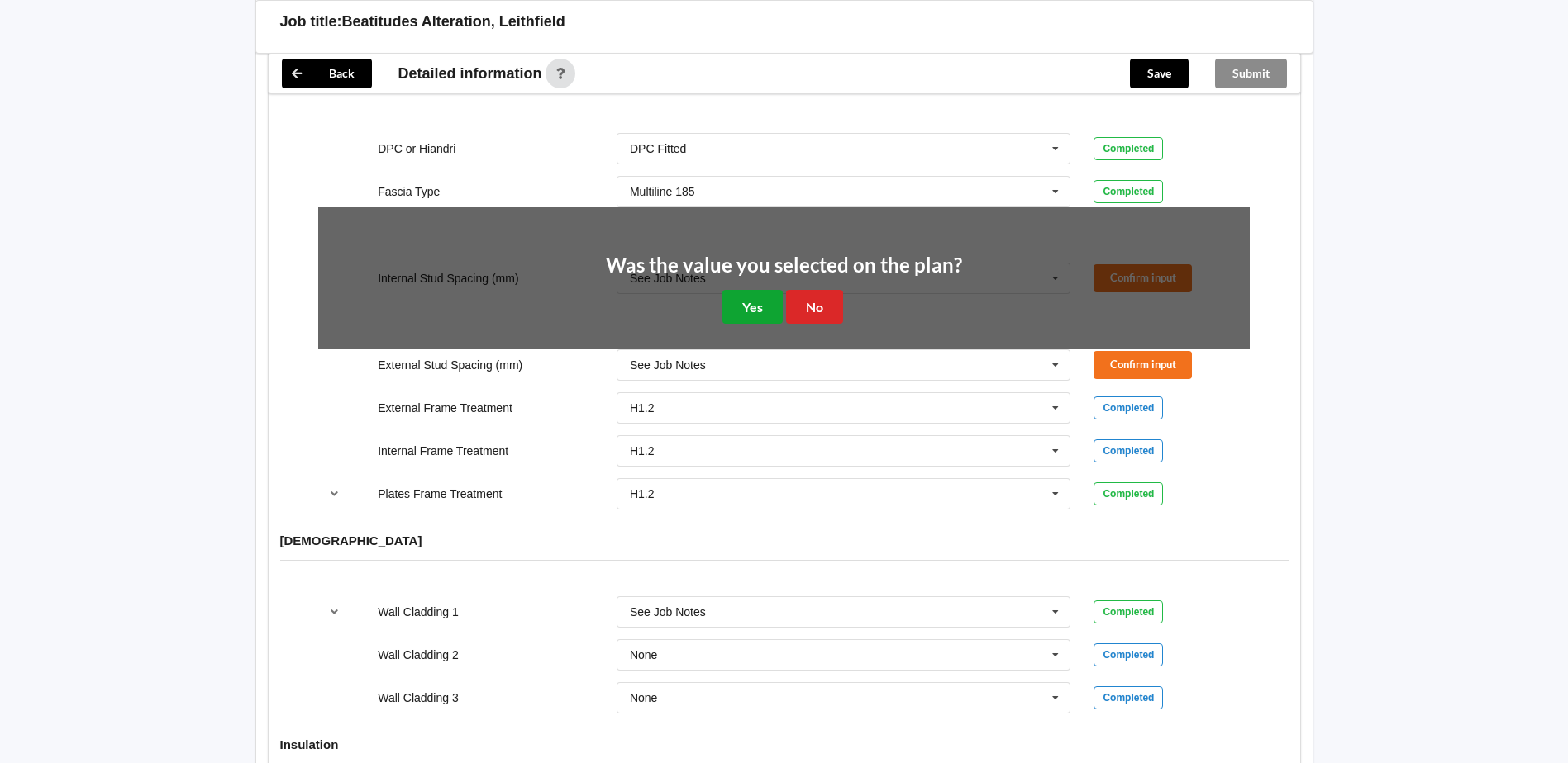
click at [755, 290] on button "Yes" at bounding box center [752, 307] width 60 height 34
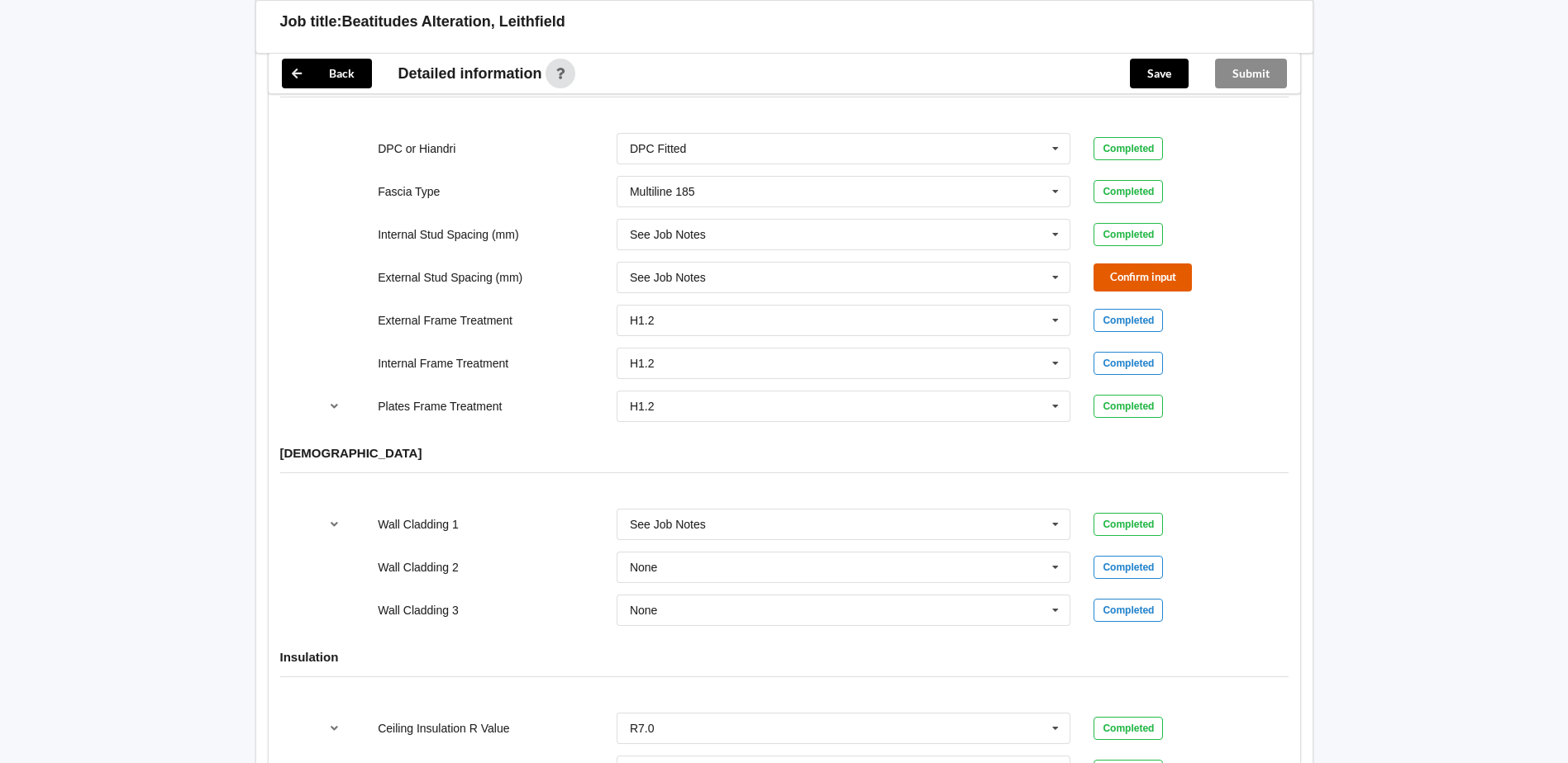
click at [1155, 264] on button "Confirm input" at bounding box center [1142, 277] width 98 height 27
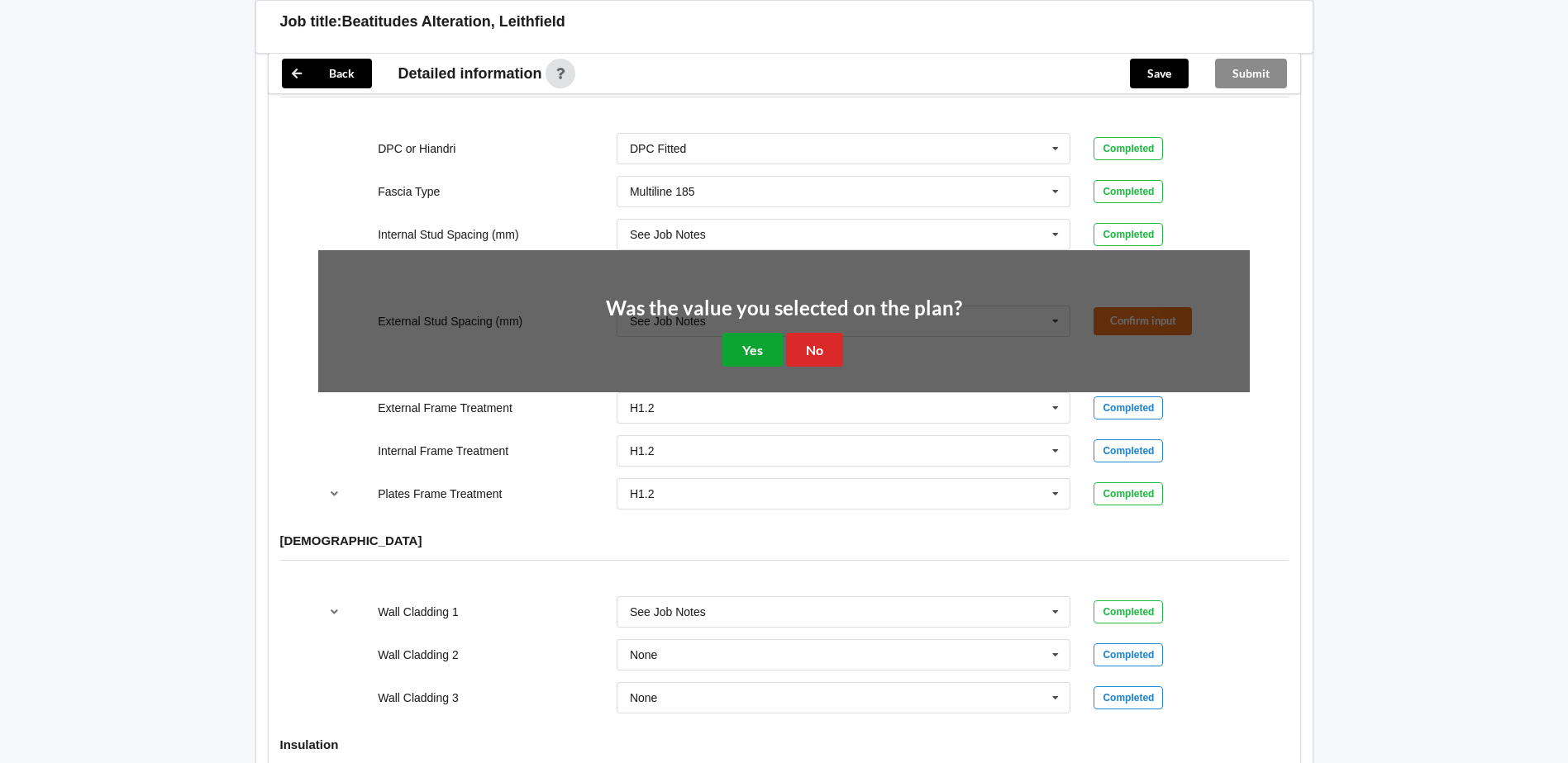
click at [756, 333] on button "Yes" at bounding box center [752, 350] width 60 height 34
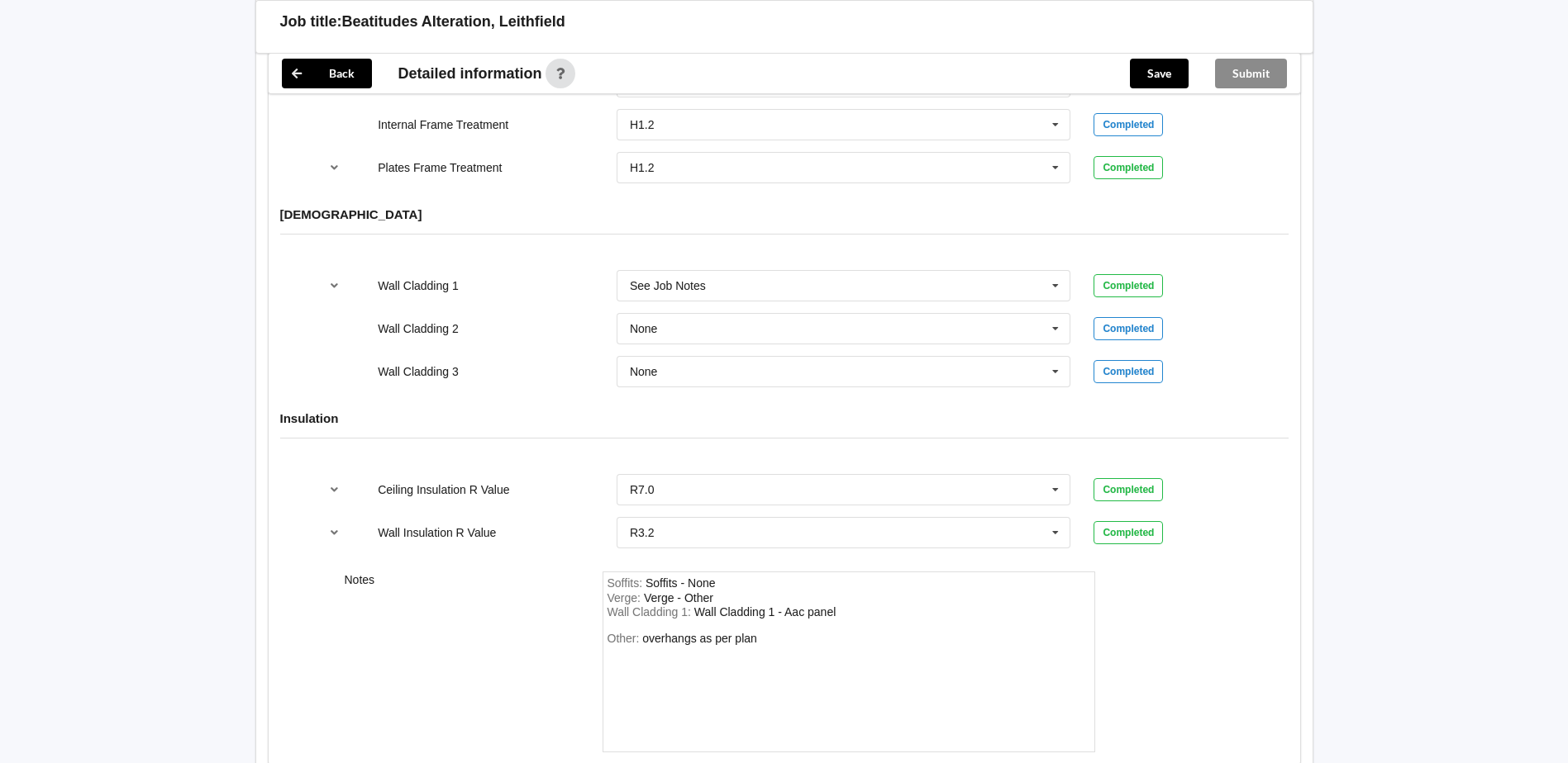
scroll to position [2088, 0]
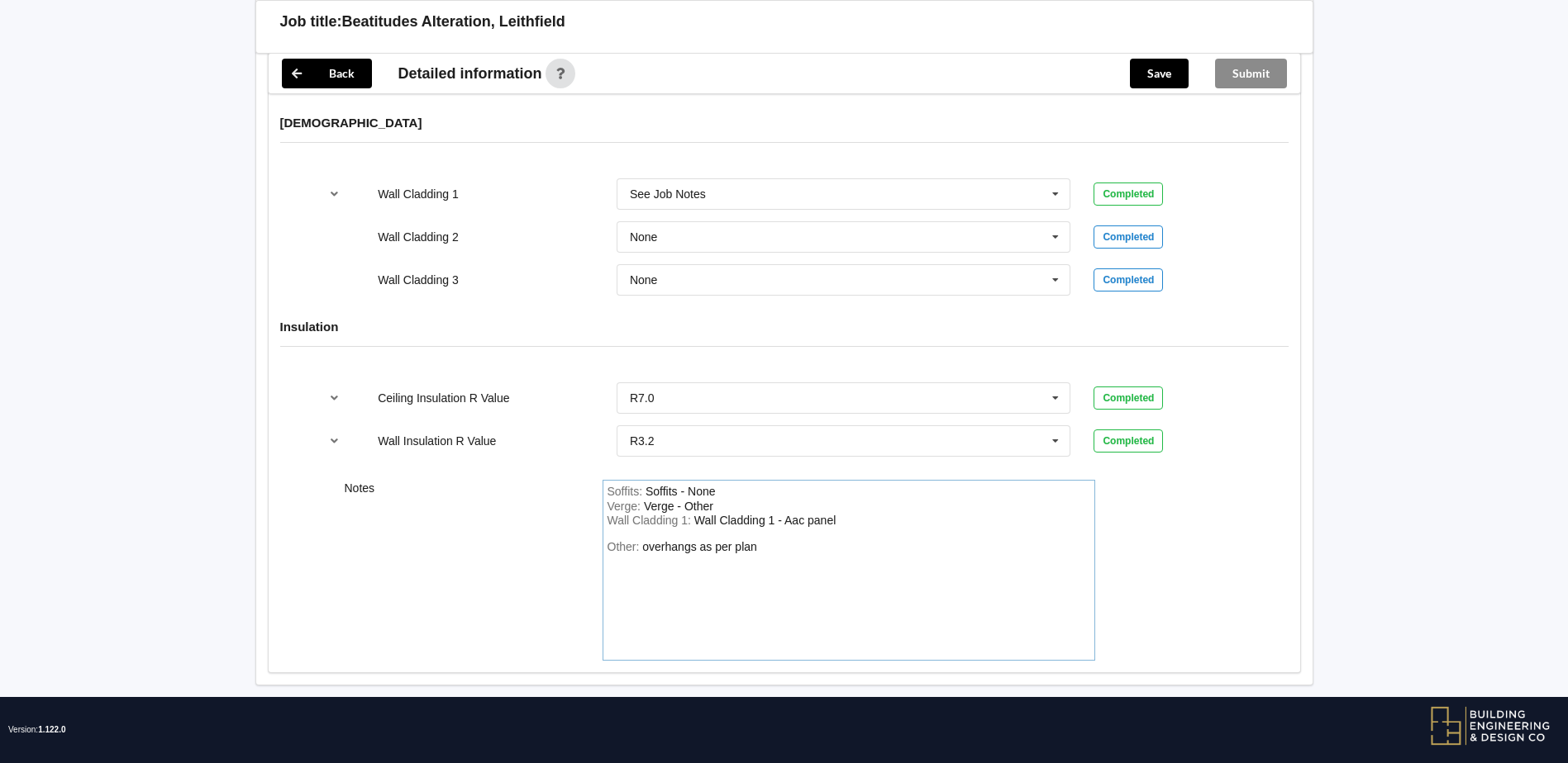
click at [772, 540] on div "Other: overhangs as per plan" at bounding box center [849, 597] width 482 height 116
click at [1155, 69] on button "Save" at bounding box center [1158, 73] width 59 height 30
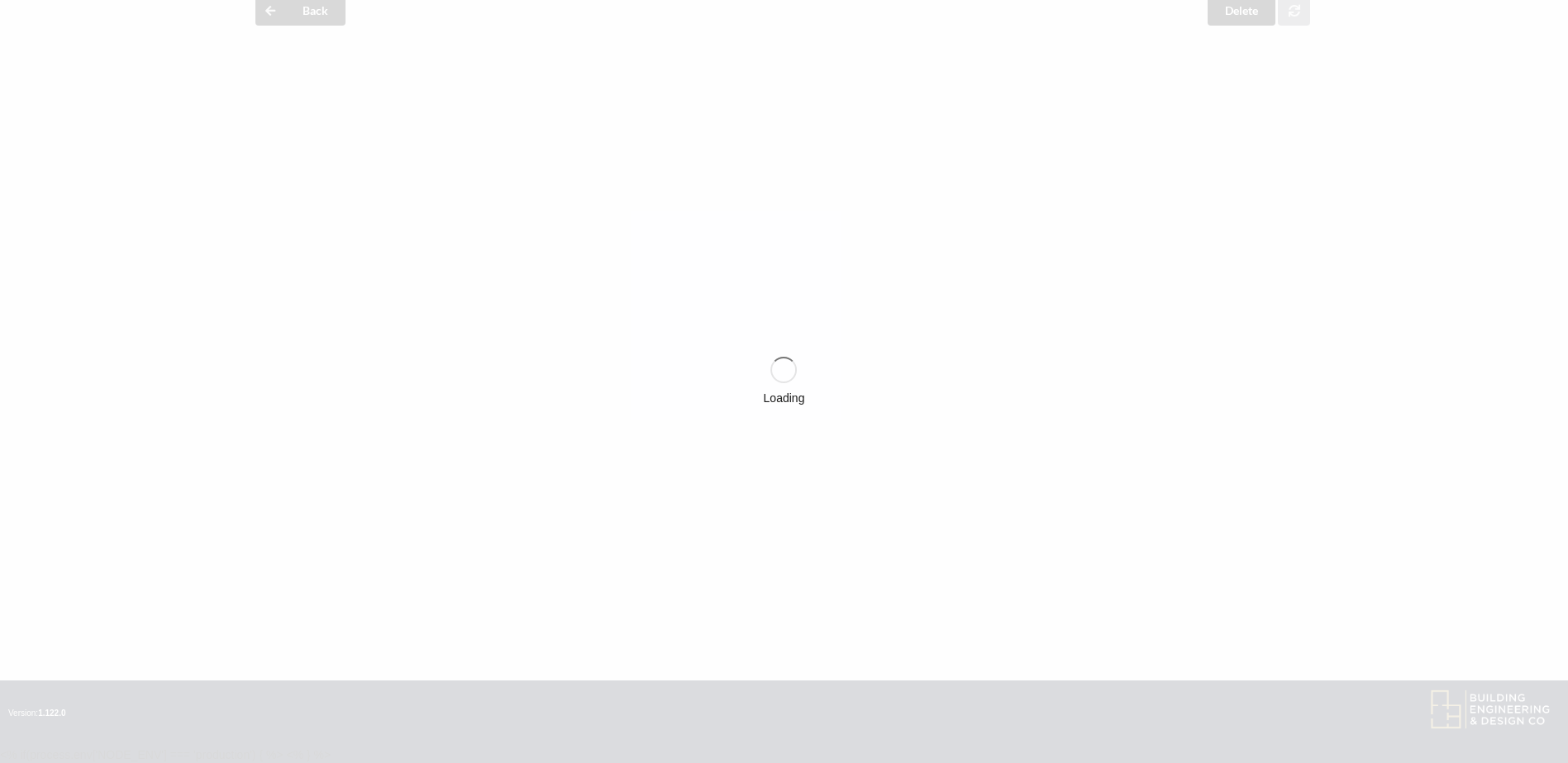
scroll to position [73, 0]
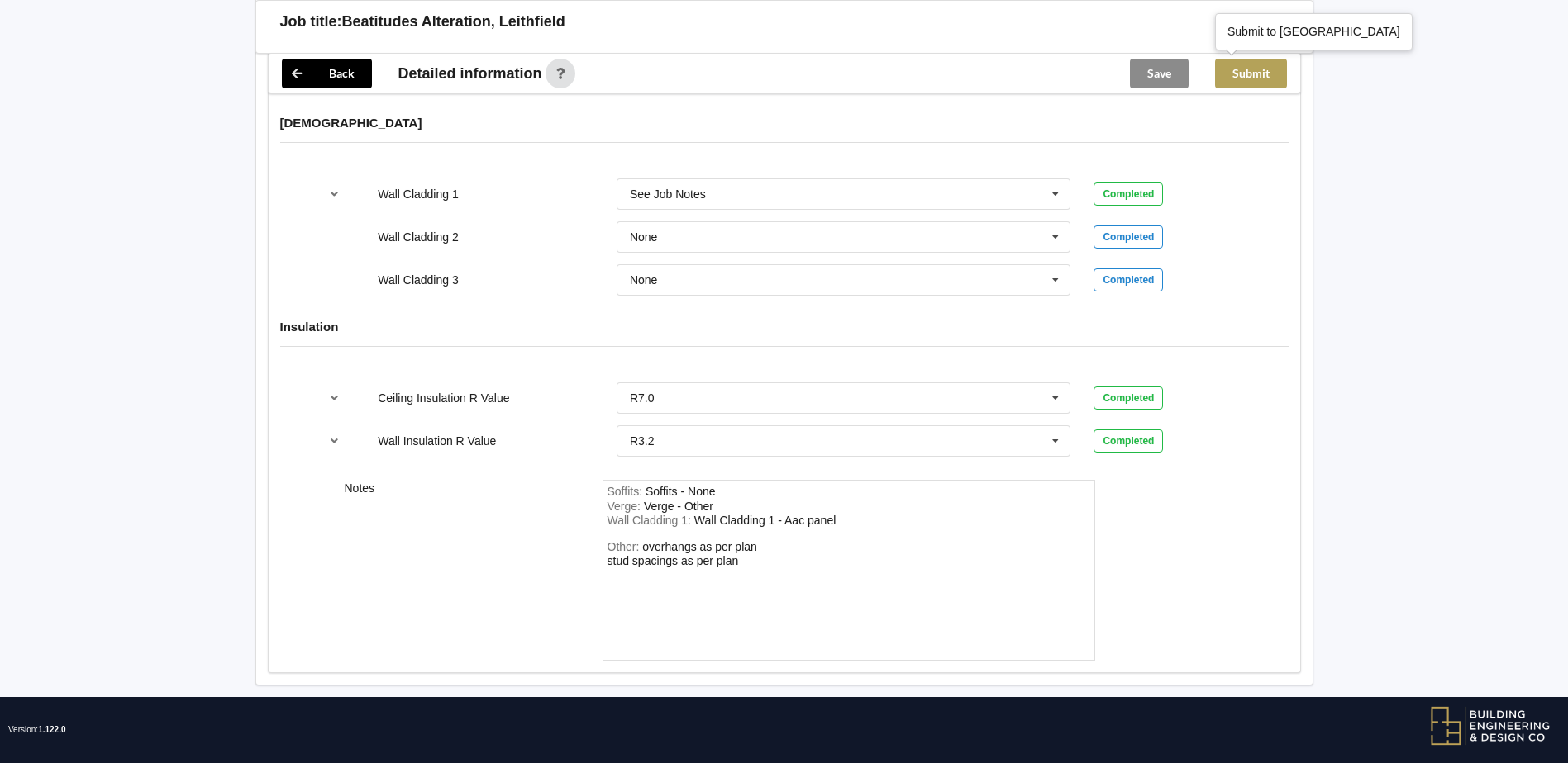
click at [1248, 76] on button "Submit" at bounding box center [1251, 73] width 72 height 30
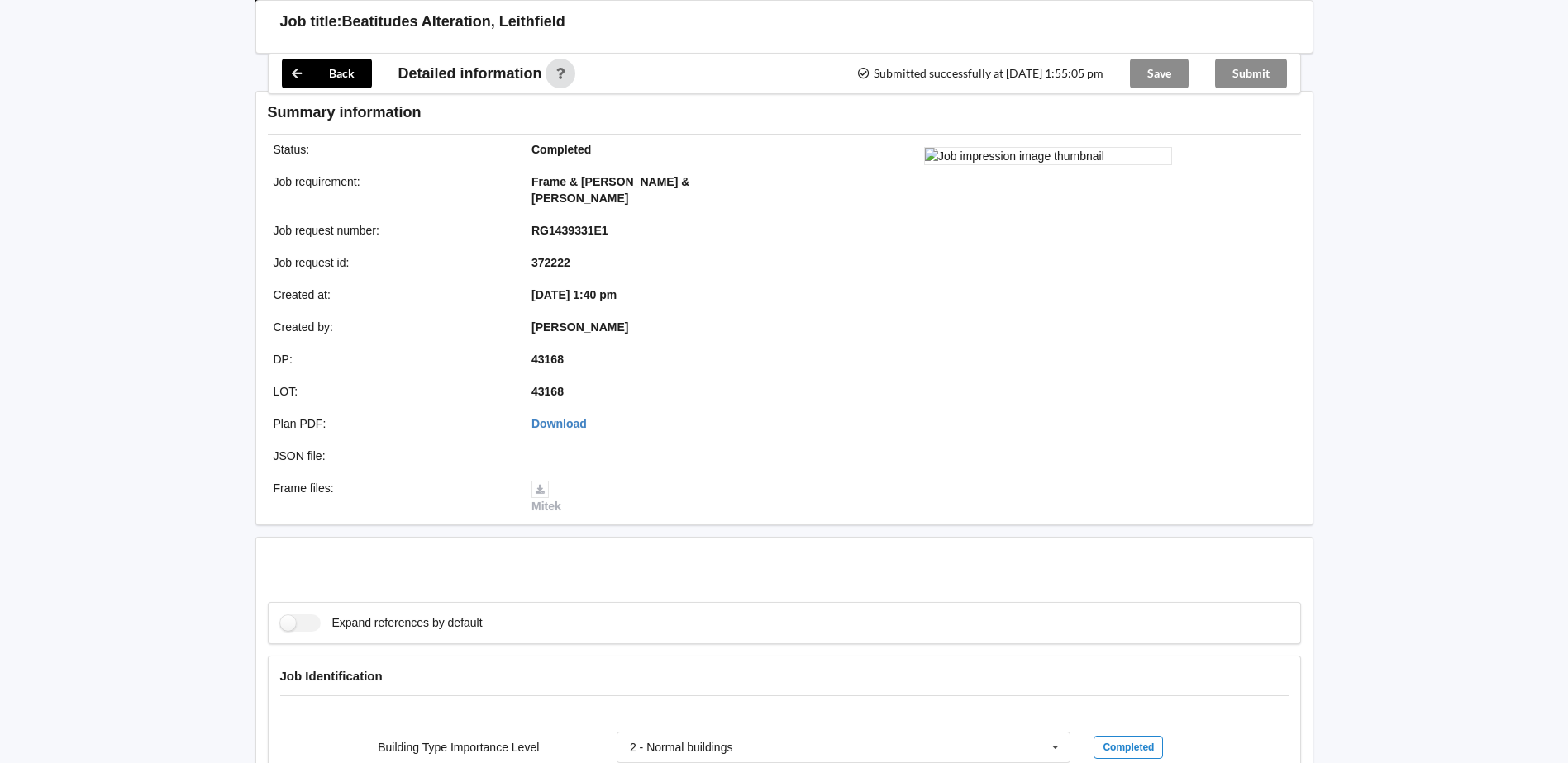
scroll to position [2013, 0]
